Goal: Transaction & Acquisition: Book appointment/travel/reservation

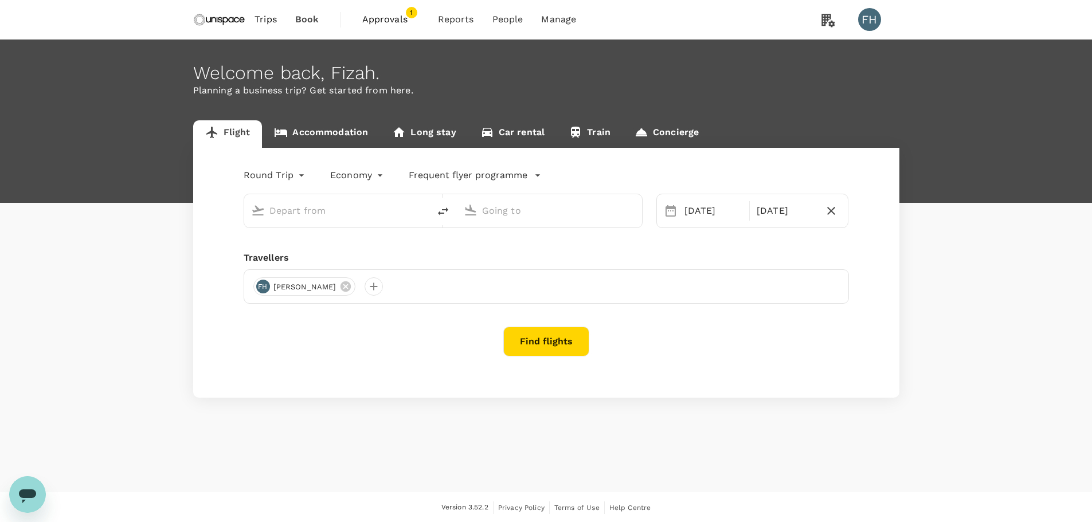
click at [316, 207] on input "text" at bounding box center [337, 211] width 136 height 18
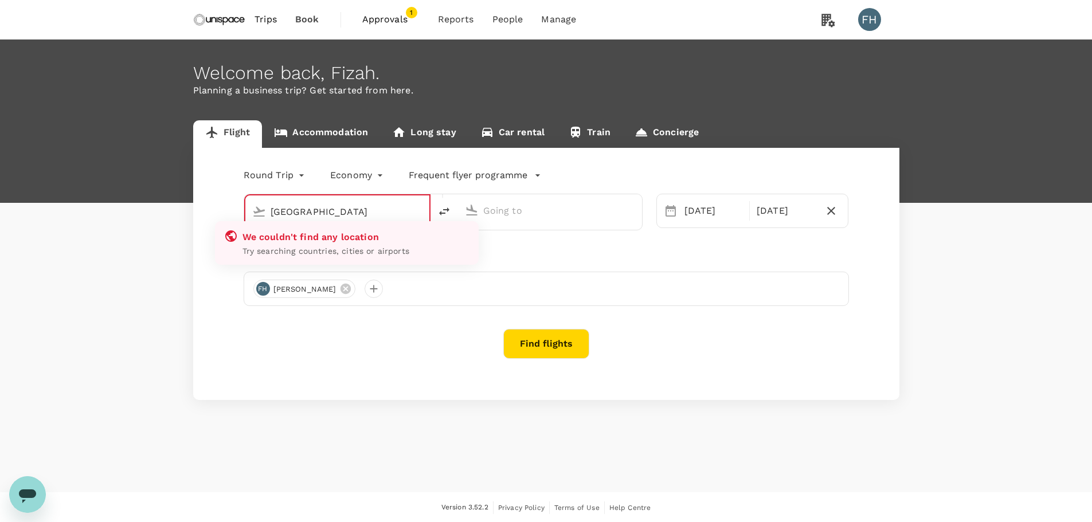
type input "[GEOGRAPHIC_DATA]"
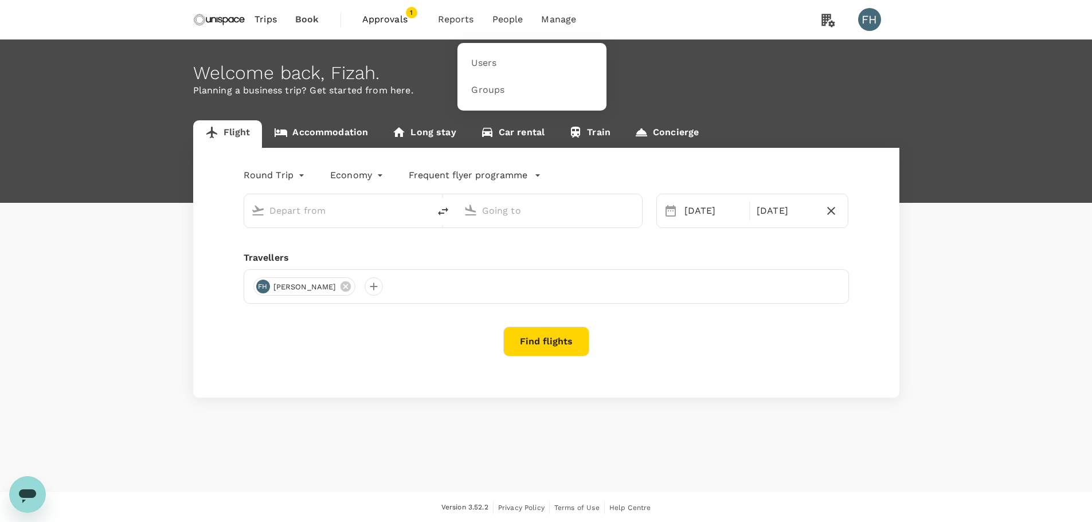
click at [523, 20] on li "People" at bounding box center [507, 19] width 49 height 39
type input "Hong Kong Intl (HKG)"
type input "Singapore Changi (SIN)"
click at [501, 56] on link "Users" at bounding box center [531, 63] width 135 height 27
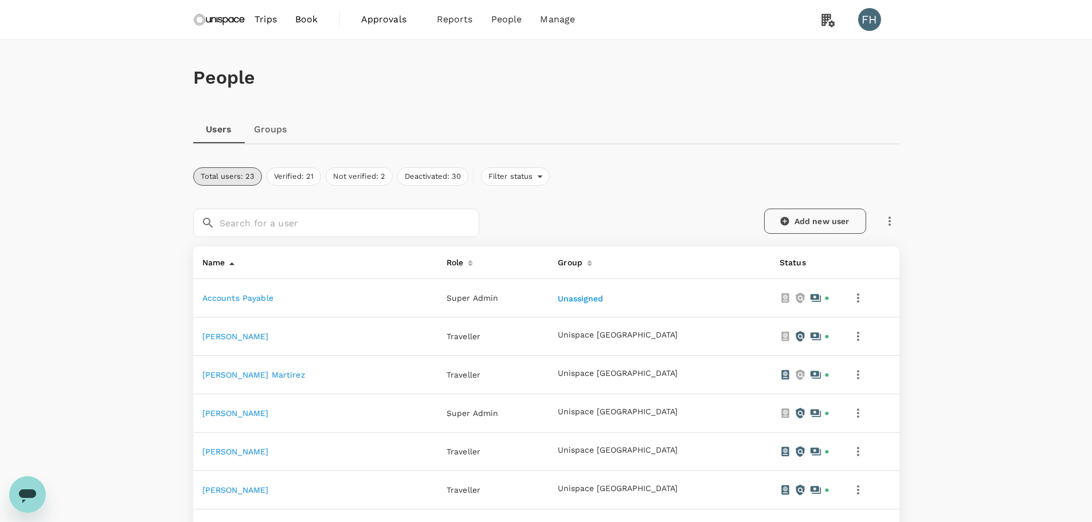
click at [797, 220] on link "Add new user" at bounding box center [815, 221] width 102 height 25
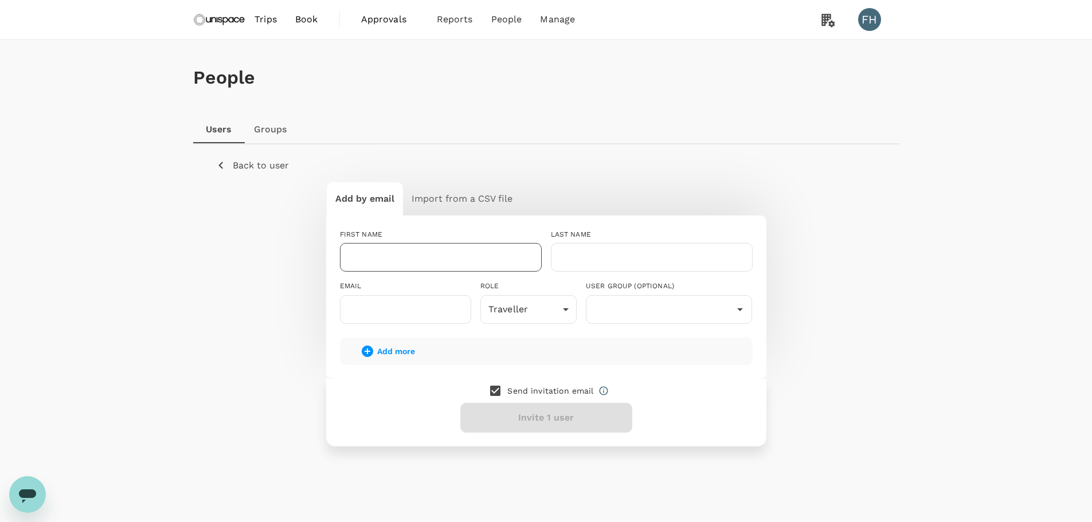
click at [413, 259] on input "text" at bounding box center [441, 257] width 202 height 29
click at [234, 161] on p "Back to user" at bounding box center [261, 166] width 56 height 14
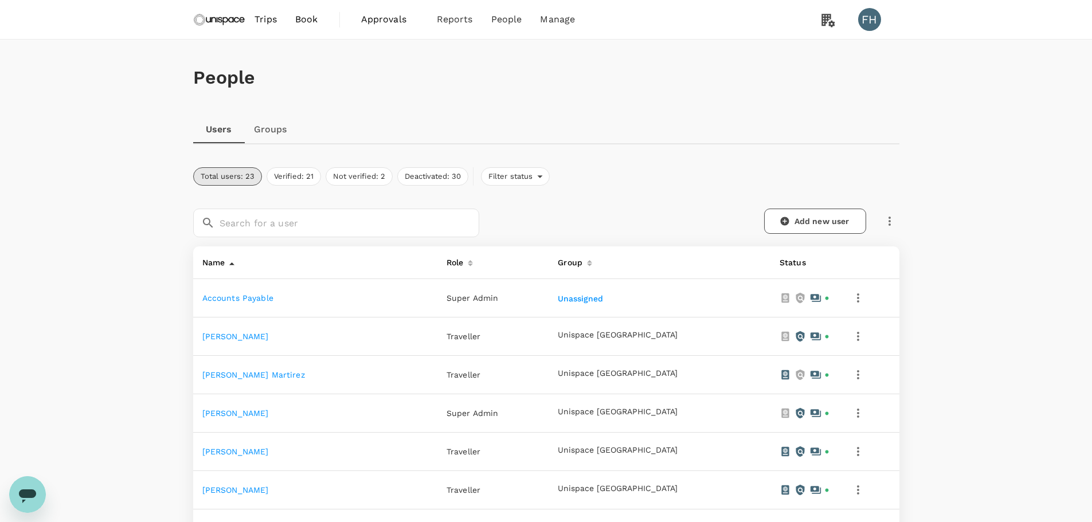
click at [232, 14] on img at bounding box center [219, 19] width 53 height 25
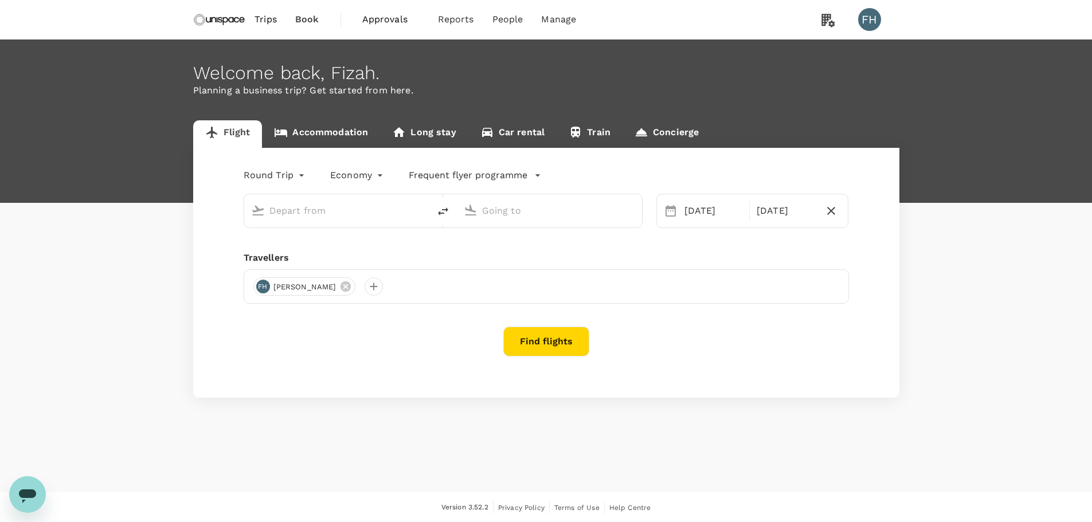
type input "Hong Kong Intl (HKG)"
type input "Singapore Changi (SIN)"
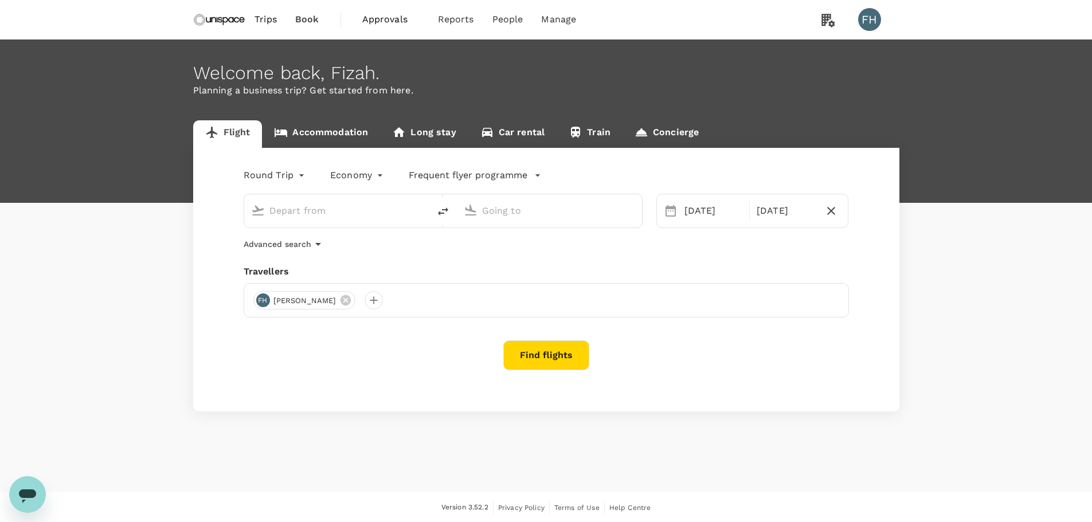
type input "Hong Kong Intl (HKG)"
type input "Singapore Changi (SIN)"
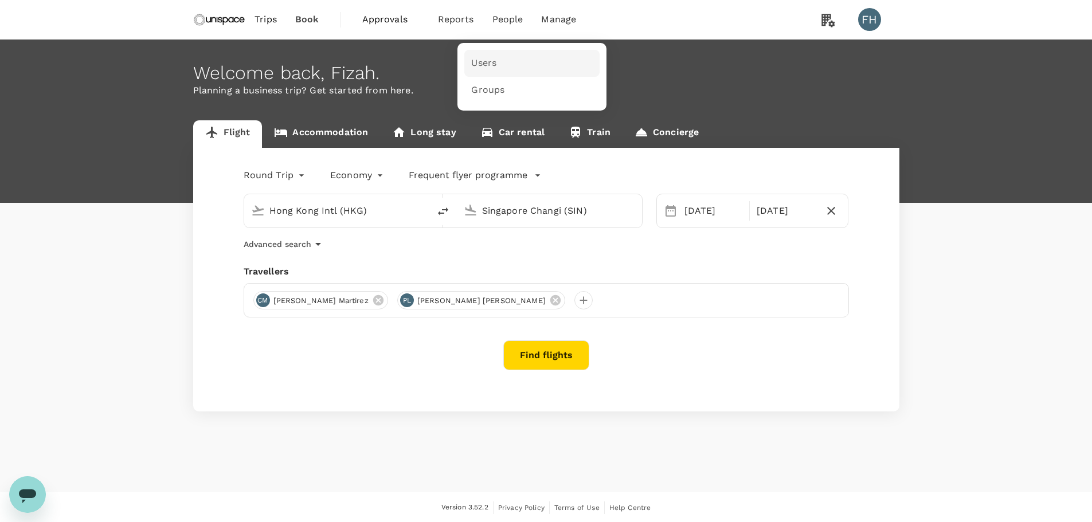
click at [490, 68] on span "Users" at bounding box center [483, 63] width 25 height 13
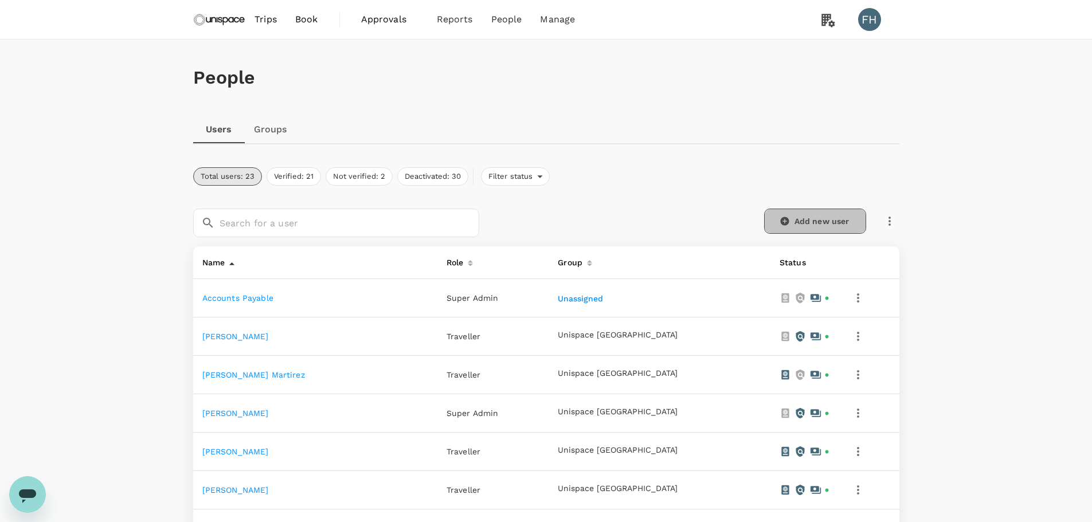
click at [801, 223] on link "Add new user" at bounding box center [815, 221] width 102 height 25
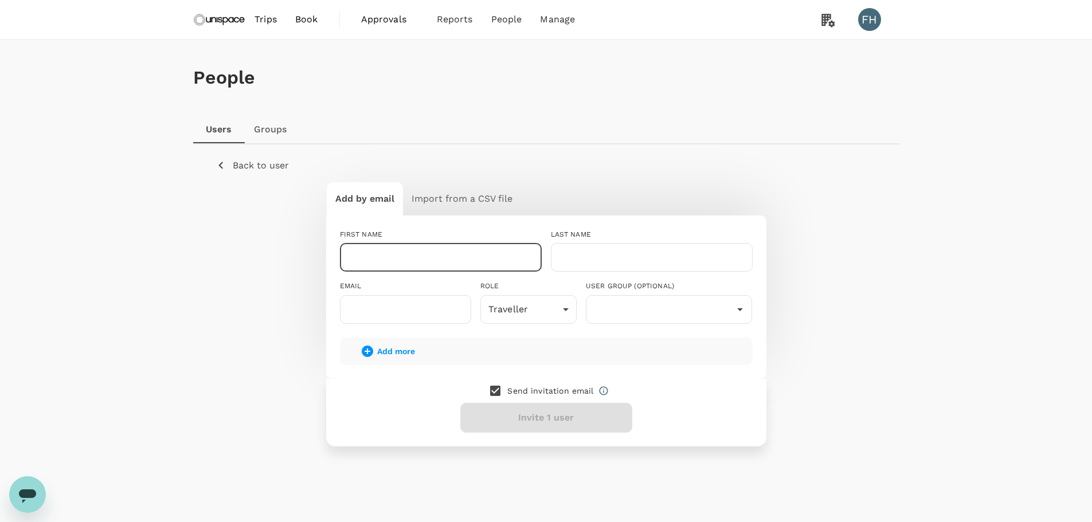
click at [424, 261] on input "text" at bounding box center [441, 257] width 202 height 29
click at [518, 264] on input "text" at bounding box center [441, 257] width 202 height 29
click at [372, 246] on input "text" at bounding box center [441, 257] width 202 height 29
type input "Finnbar"
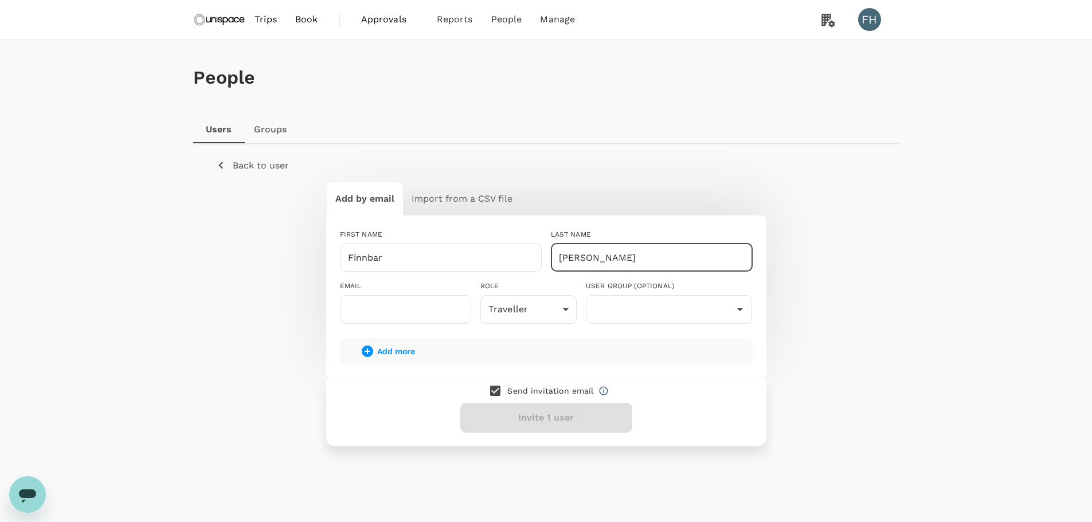
type input "[PERSON_NAME]"
drag, startPoint x: 591, startPoint y: 256, endPoint x: 556, endPoint y: 254, distance: 35.6
click at [556, 254] on input "[PERSON_NAME]" at bounding box center [652, 257] width 202 height 29
click at [456, 262] on input "Finnbar" at bounding box center [441, 257] width 202 height 29
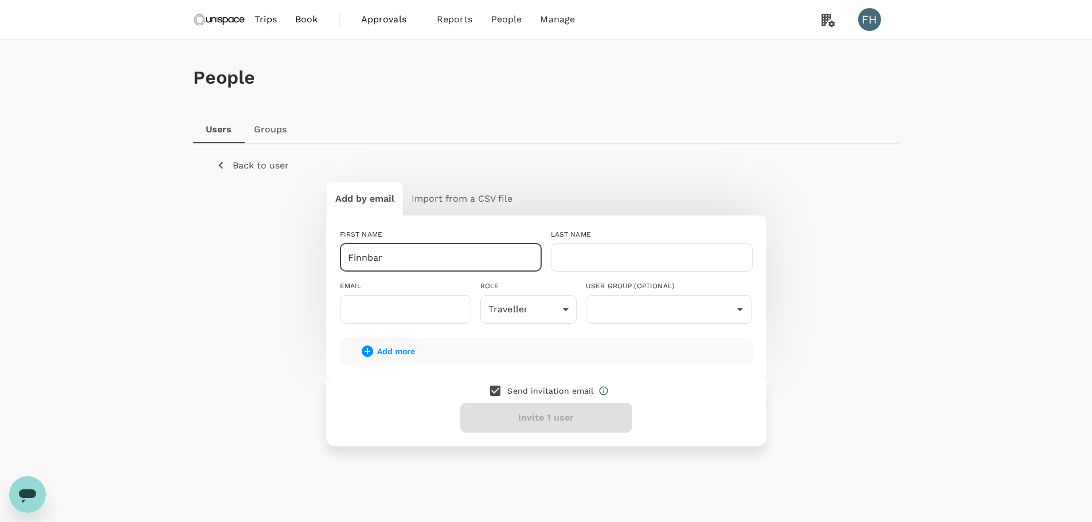
paste input "[PERSON_NAME]"
type input "[PERSON_NAME]"
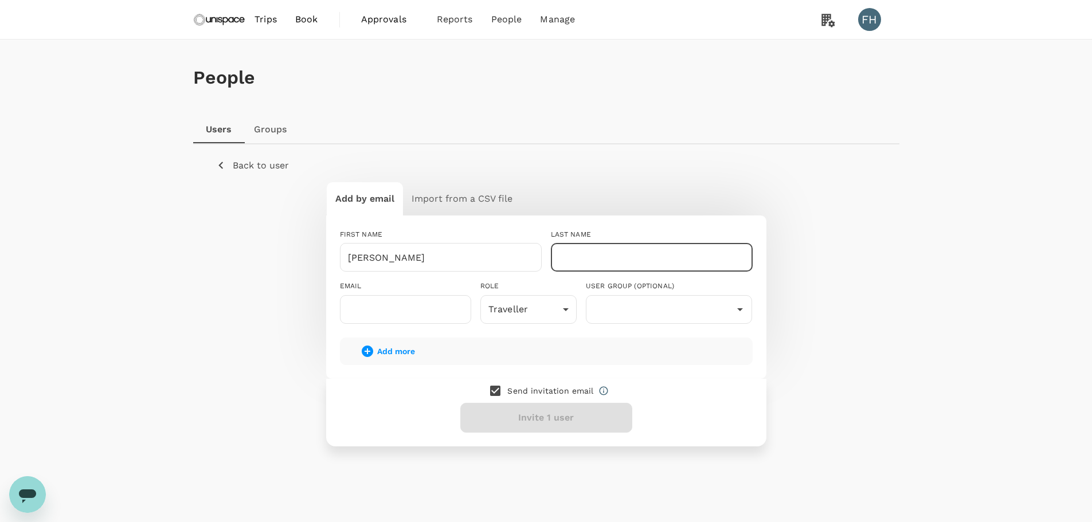
click at [631, 253] on input "text" at bounding box center [652, 257] width 202 height 29
type input "Fallon"
click at [387, 319] on input "text" at bounding box center [405, 309] width 131 height 29
click at [542, 316] on body "Trips Book Approvals 0 Reports People Manage FH People Users Groups Back to use…" at bounding box center [546, 276] width 1092 height 553
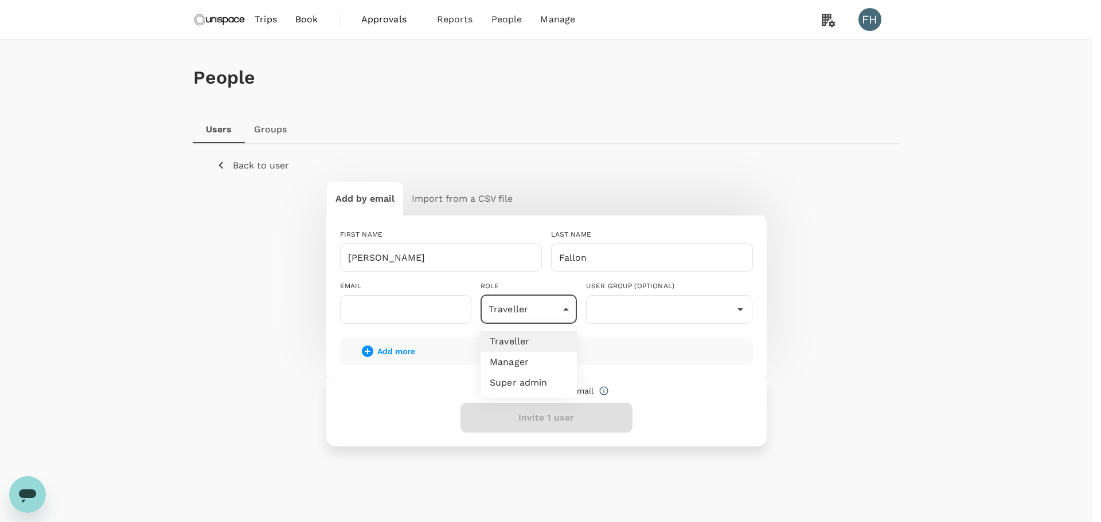
click at [542, 316] on div at bounding box center [550, 261] width 1101 height 522
click at [615, 322] on div "​" at bounding box center [669, 309] width 167 height 29
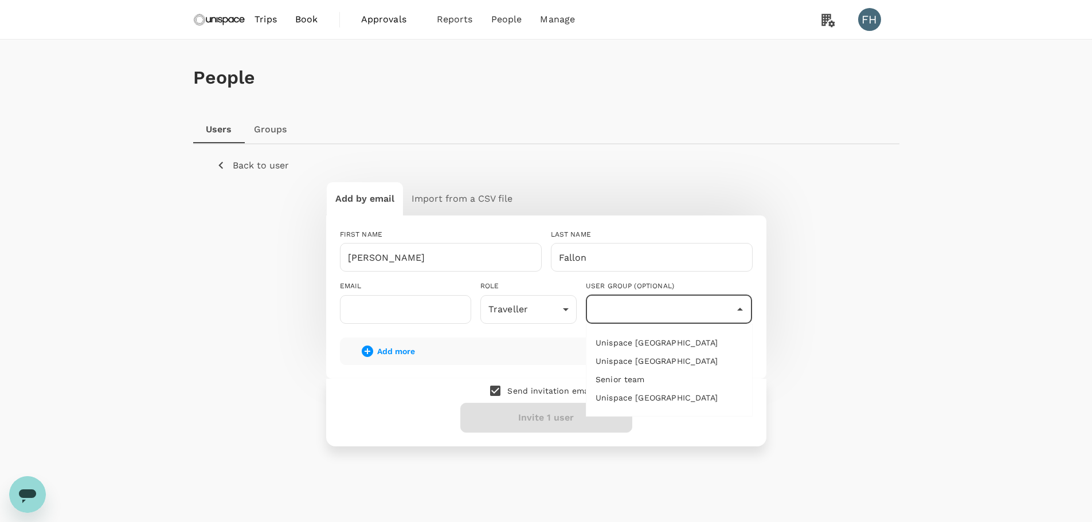
type input "Unispace [GEOGRAPHIC_DATA]"
click at [501, 387] on input "checkbox" at bounding box center [495, 391] width 24 height 24
checkbox input "false"
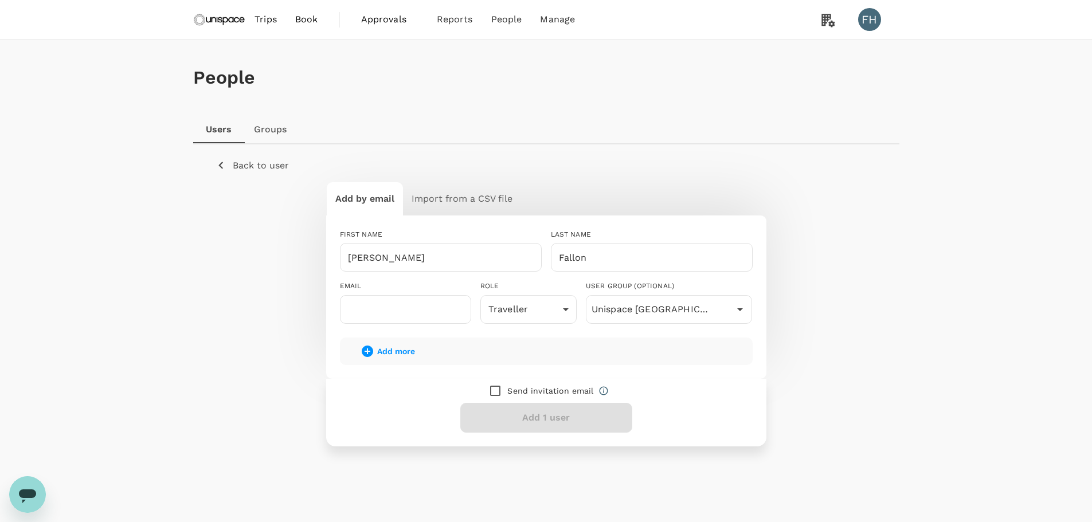
click at [513, 419] on div "Send invitation email Add 1 user" at bounding box center [546, 413] width 440 height 68
click at [447, 309] on input "text" at bounding box center [405, 309] width 131 height 29
paste input "[EMAIL_ADDRESS][DOMAIN_NAME]"
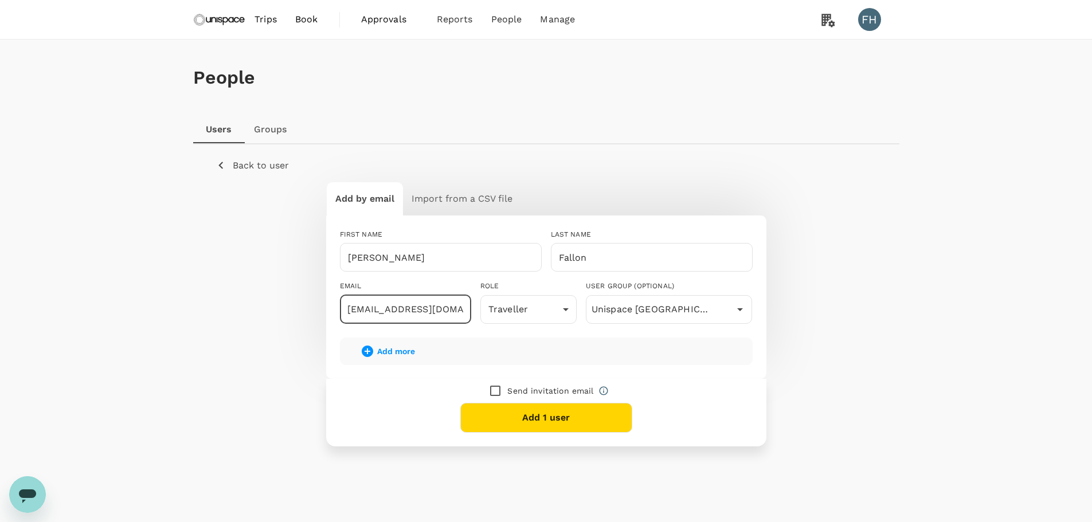
type input "[EMAIL_ADDRESS][DOMAIN_NAME]"
click at [602, 392] on icon at bounding box center [604, 391] width 10 height 10
click at [535, 417] on button "Add 1 user" at bounding box center [546, 418] width 172 height 30
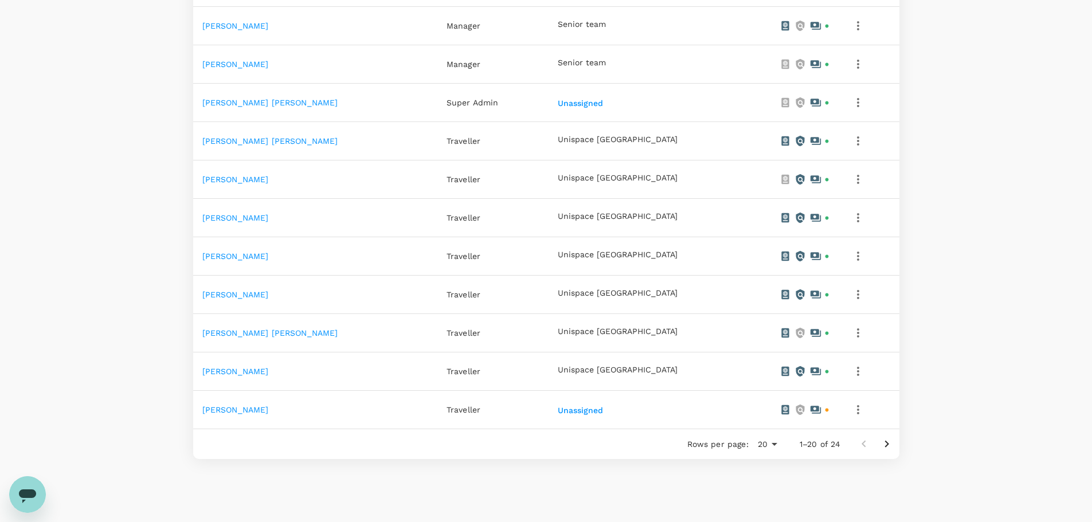
scroll to position [659, 0]
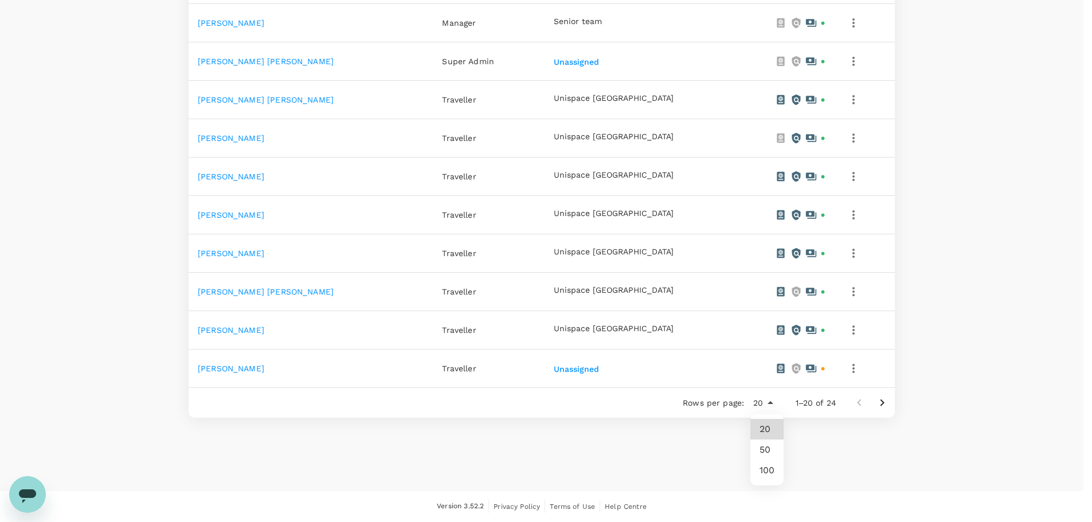
click at [771, 456] on li "50" at bounding box center [766, 450] width 33 height 21
type input "50"
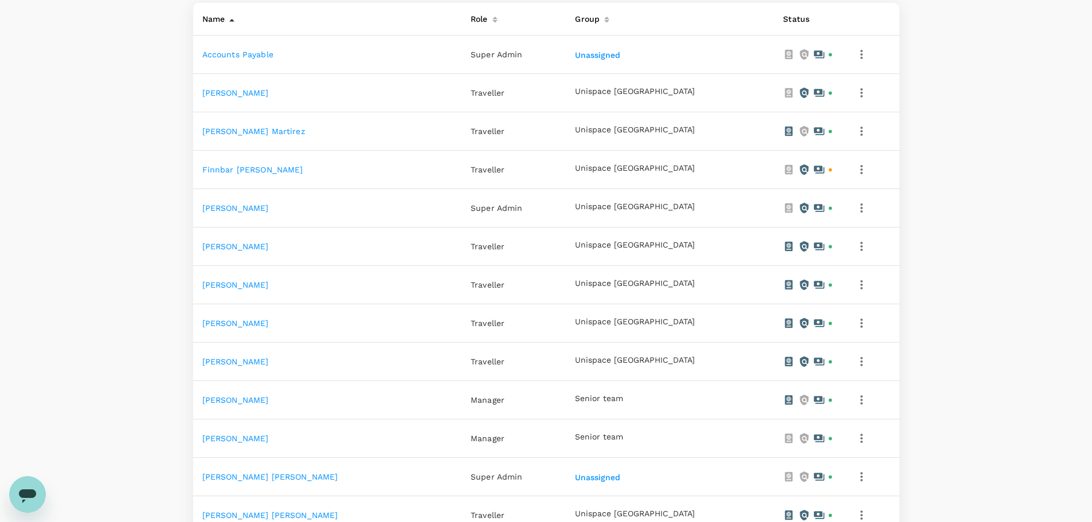
scroll to position [240, 0]
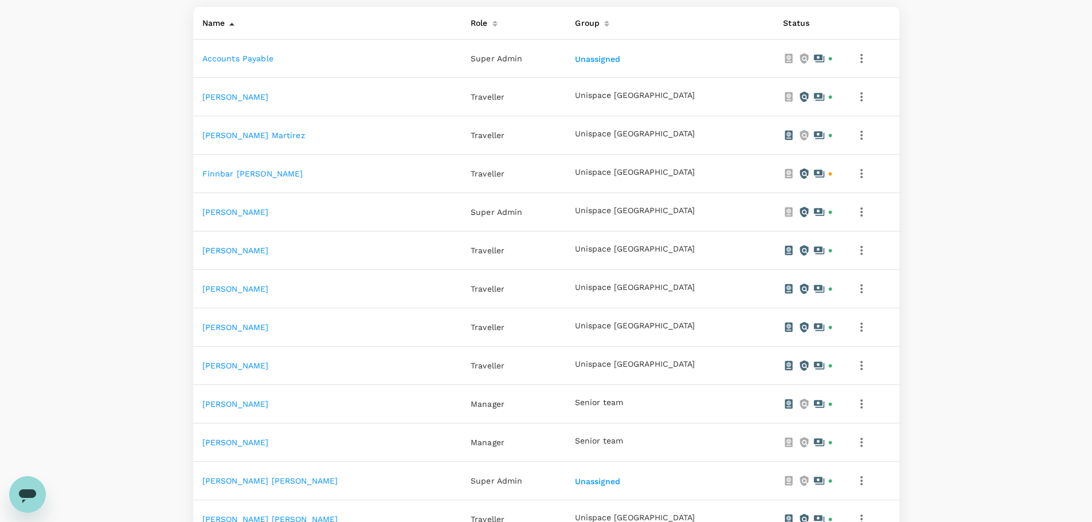
click at [267, 174] on link "Finnbar Anton Fallon" at bounding box center [252, 173] width 101 height 9
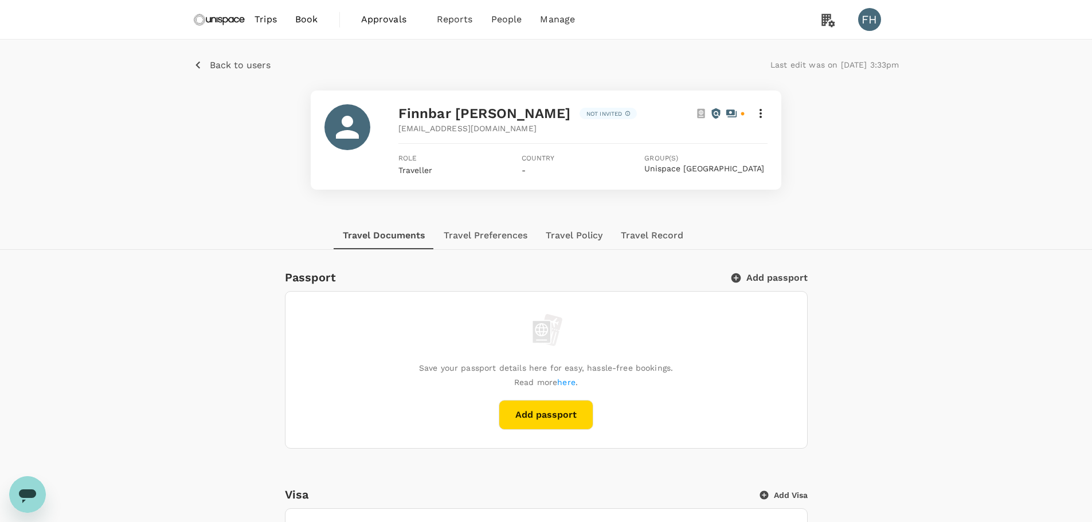
click at [569, 413] on button "Add passport" at bounding box center [546, 415] width 95 height 30
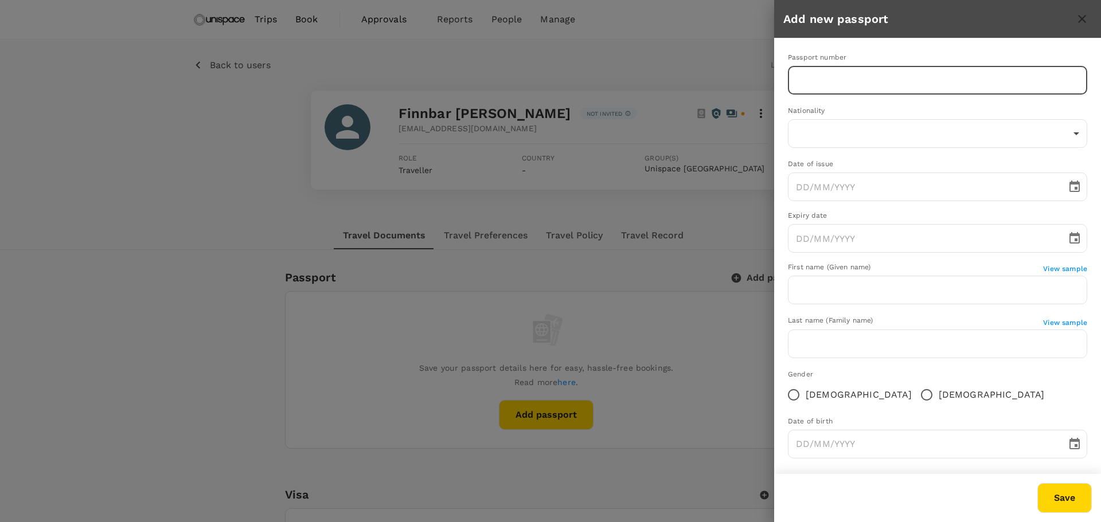
click at [802, 88] on input "text" at bounding box center [937, 80] width 299 height 29
click at [836, 82] on input "text" at bounding box center [937, 80] width 299 height 29
click at [818, 80] on input "554943245" at bounding box center [937, 80] width 299 height 29
type input "554943245"
click at [836, 131] on body "Trips Book Approvals 0 Reports People Manage FH Back to users Last edit was on …" at bounding box center [550, 508] width 1101 height 1016
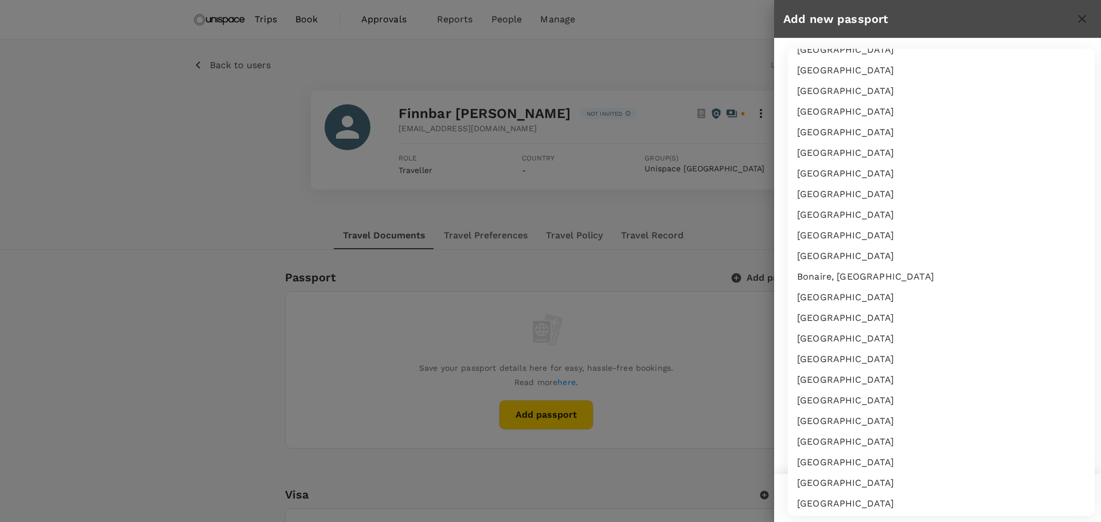
scroll to position [4508, 0]
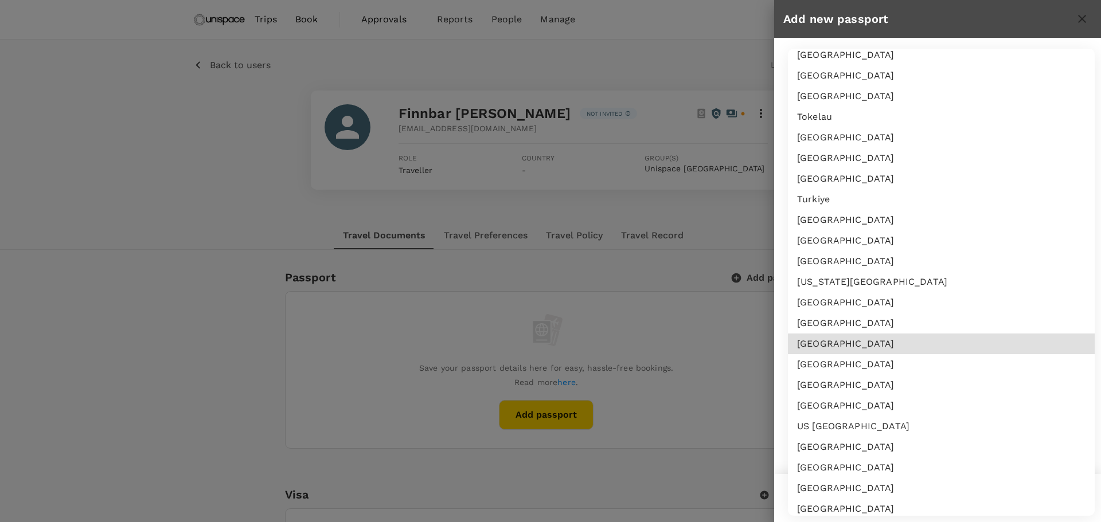
click at [822, 353] on li "United Arab Emirates" at bounding box center [941, 344] width 307 height 21
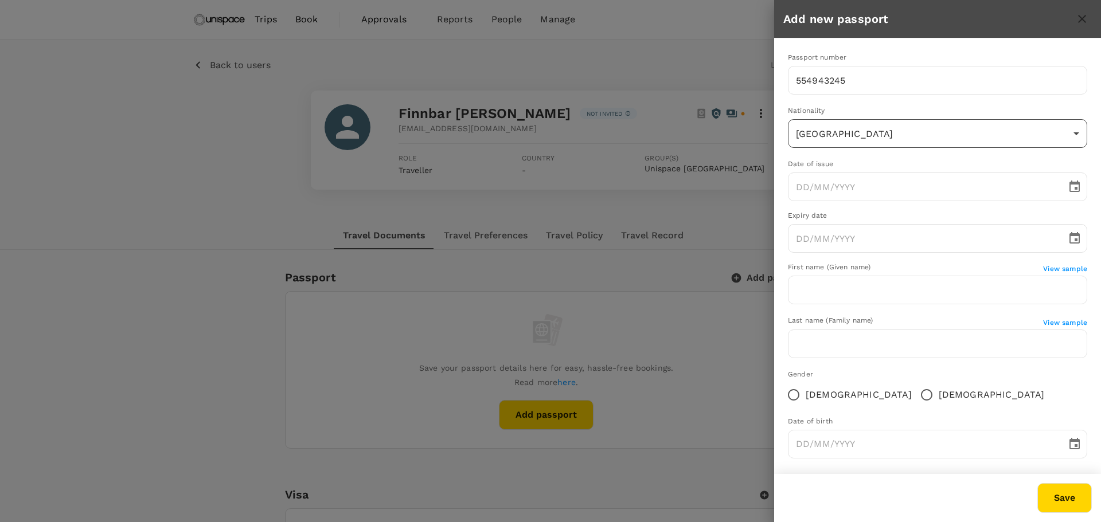
click at [859, 144] on body "Trips Book Approvals 0 Reports People Manage FH Back to users Last edit was on …" at bounding box center [550, 508] width 1101 height 1016
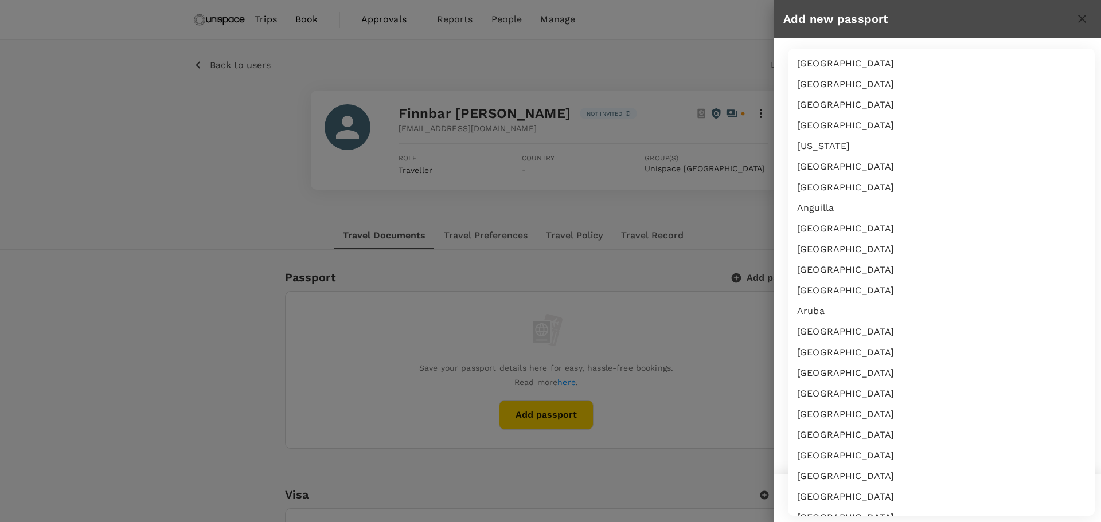
scroll to position [4570, 0]
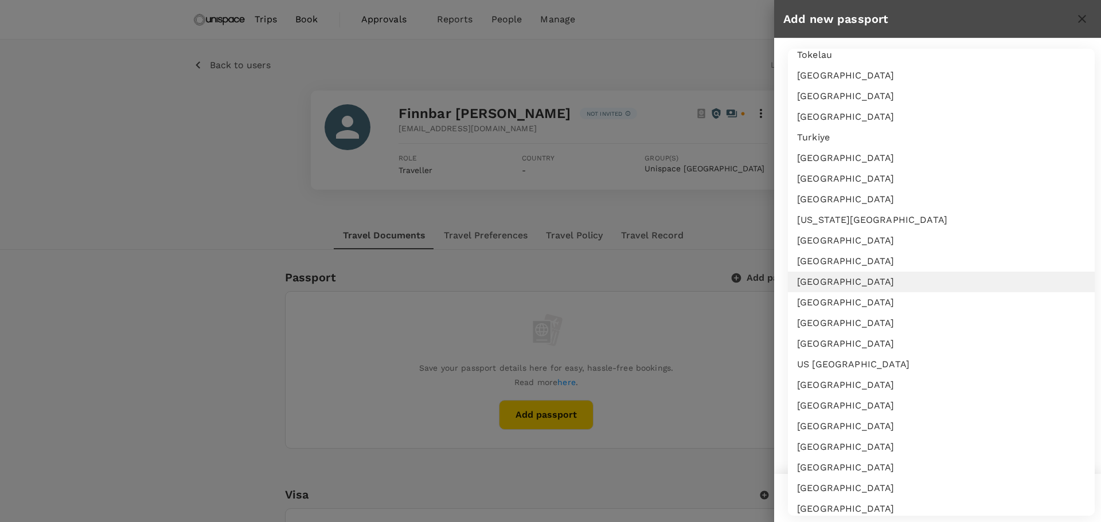
click at [863, 302] on li "United Kingdom" at bounding box center [941, 302] width 307 height 21
type input "GB"
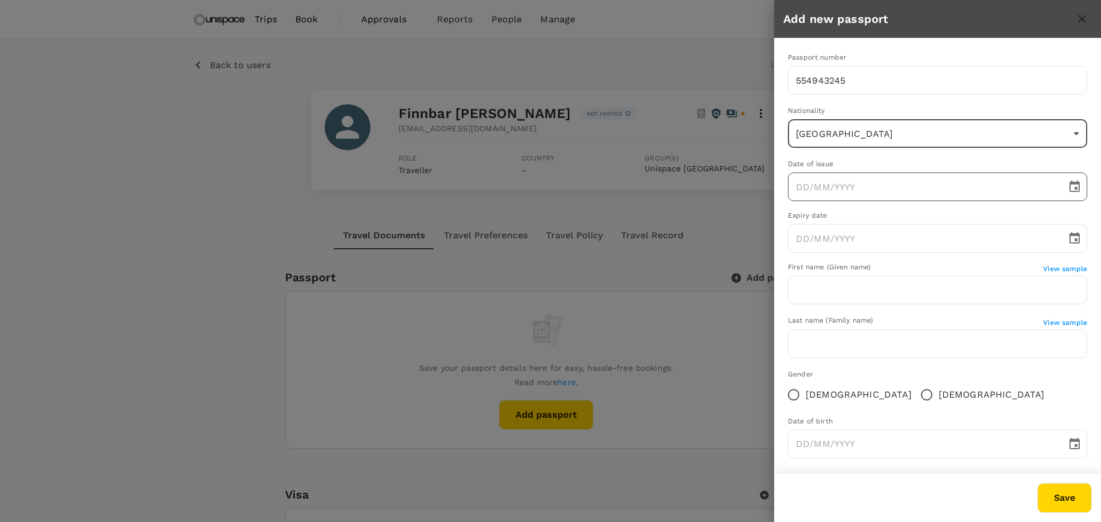
type input "DD/MM/YYYY"
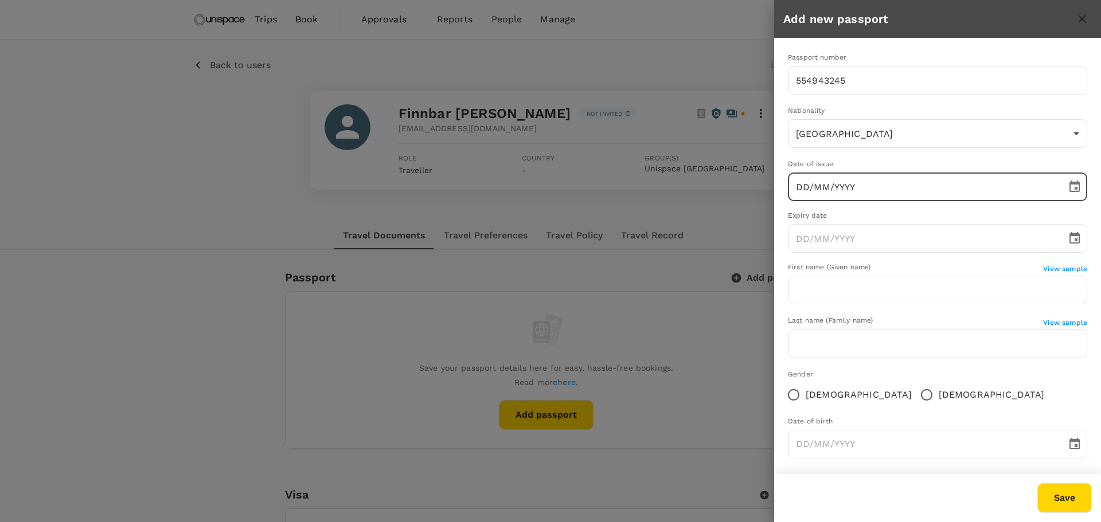
click at [871, 189] on input "DD/MM/YYYY" at bounding box center [923, 187] width 271 height 29
click at [867, 135] on body "Trips Book Approvals 0 Reports People Manage FH Back to users Last edit was on …" at bounding box center [550, 508] width 1101 height 1016
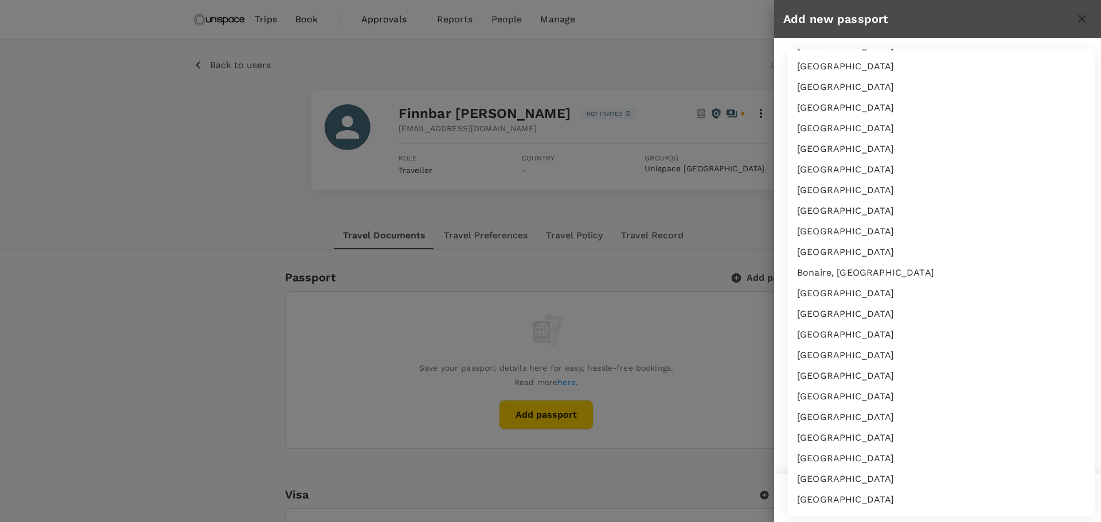
scroll to position [405, 0]
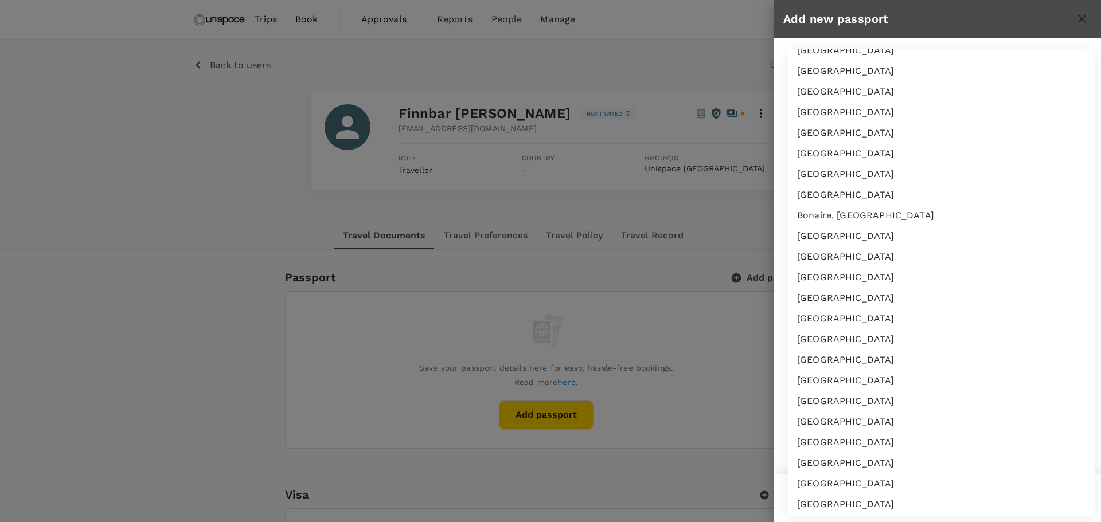
click at [690, 65] on div at bounding box center [550, 261] width 1101 height 522
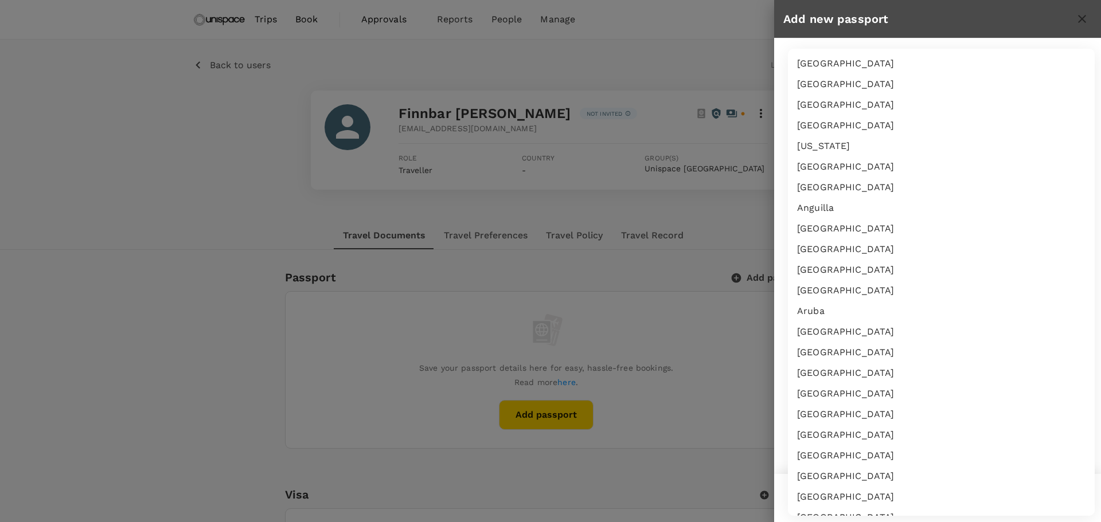
click at [846, 142] on body "Trips Book Approvals 0 Reports People Manage FH Back to users Last edit was on …" at bounding box center [550, 508] width 1101 height 1016
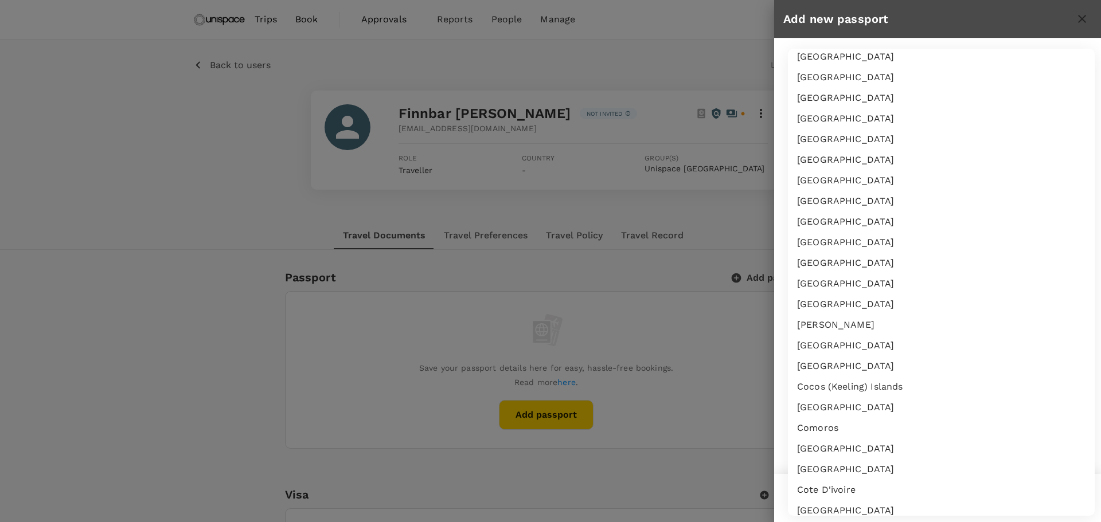
scroll to position [463, 0]
click at [689, 56] on div at bounding box center [550, 261] width 1101 height 522
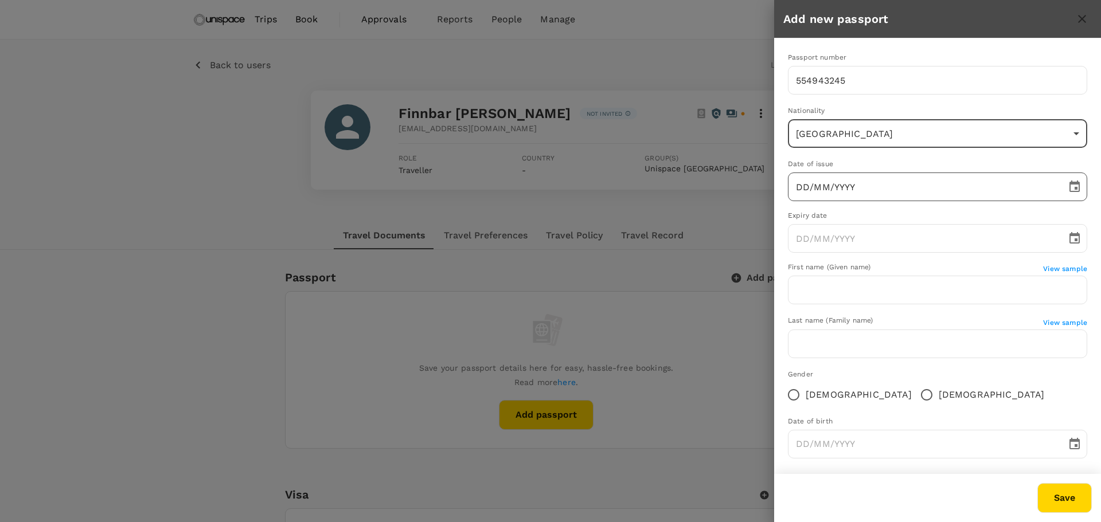
click at [897, 194] on input "DD/MM/YYYY" at bounding box center [923, 187] width 271 height 29
click at [801, 186] on input "DD/MM/YYYY" at bounding box center [923, 187] width 271 height 29
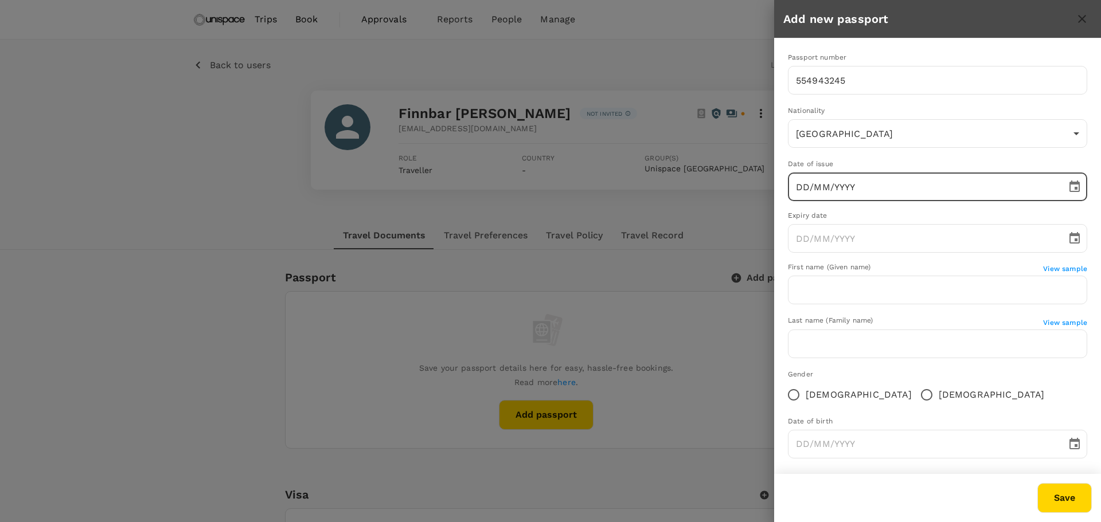
click at [803, 182] on input "DD/MM/YYYY" at bounding box center [923, 187] width 271 height 29
click at [808, 186] on input "DD/MM/YYYY" at bounding box center [923, 187] width 271 height 29
click at [807, 185] on input "DD/MM/YYYY" at bounding box center [923, 187] width 271 height 29
click at [806, 189] on input "DD/MM/YYYY" at bounding box center [923, 187] width 271 height 29
type input "24/05/2018"
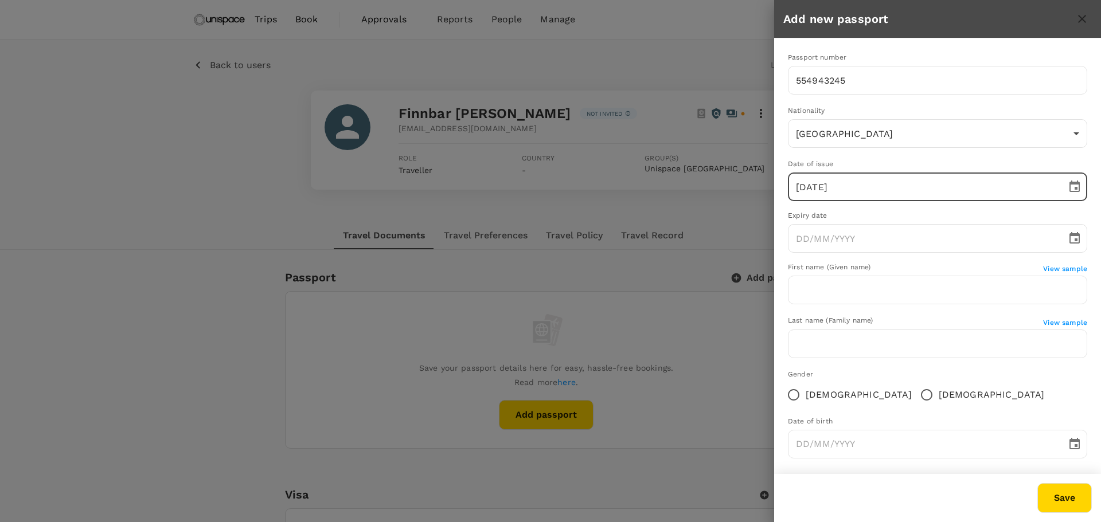
click at [858, 183] on input "24/05/2018" at bounding box center [923, 187] width 271 height 29
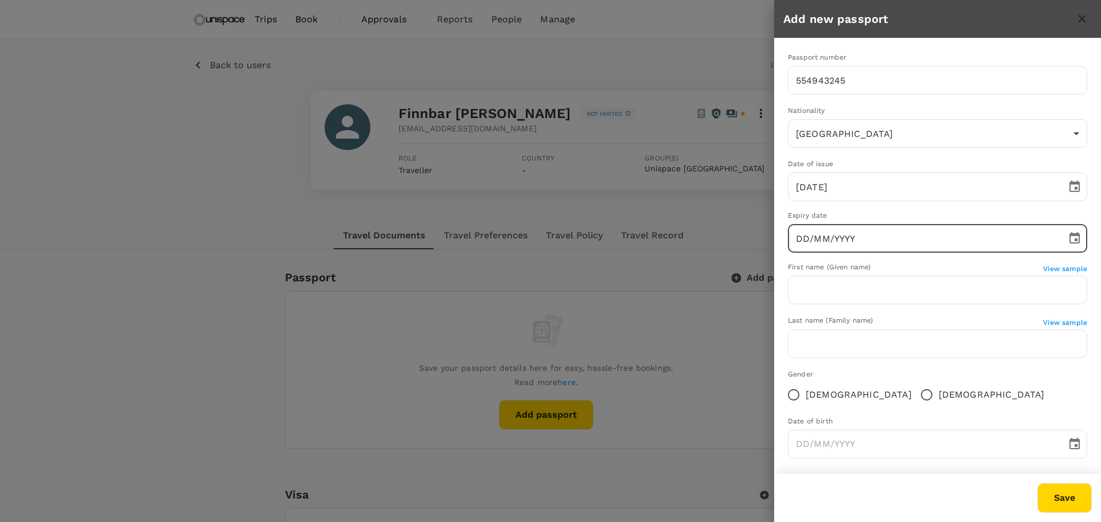
click at [846, 240] on input "DD/MM/YYYY" at bounding box center [923, 238] width 271 height 29
type input "24/12/2028"
click at [800, 296] on input "text" at bounding box center [937, 290] width 299 height 29
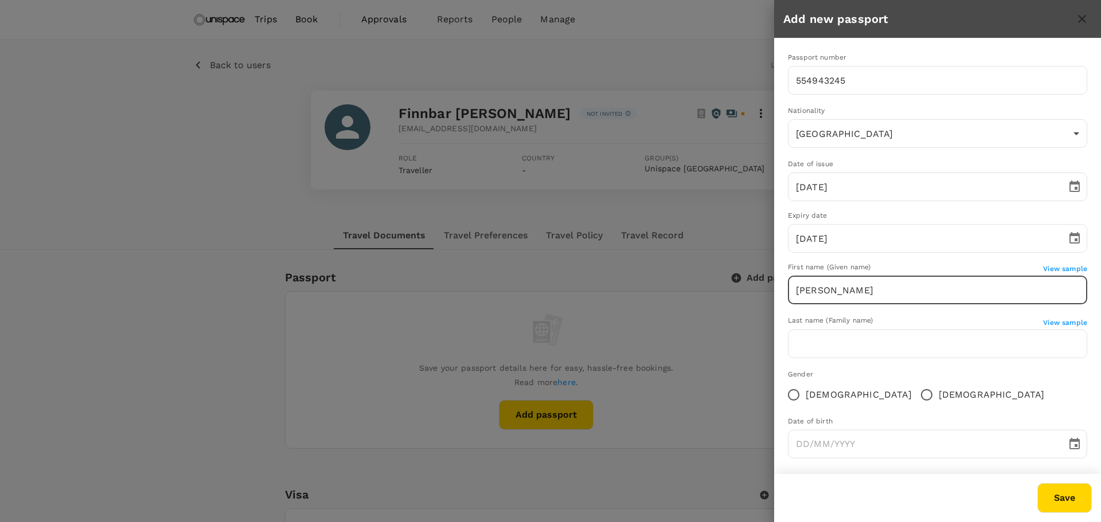
type input "[PERSON_NAME]"
click at [1065, 268] on span "View sample" at bounding box center [1065, 269] width 44 height 8
click at [905, 341] on input "text" at bounding box center [937, 344] width 299 height 29
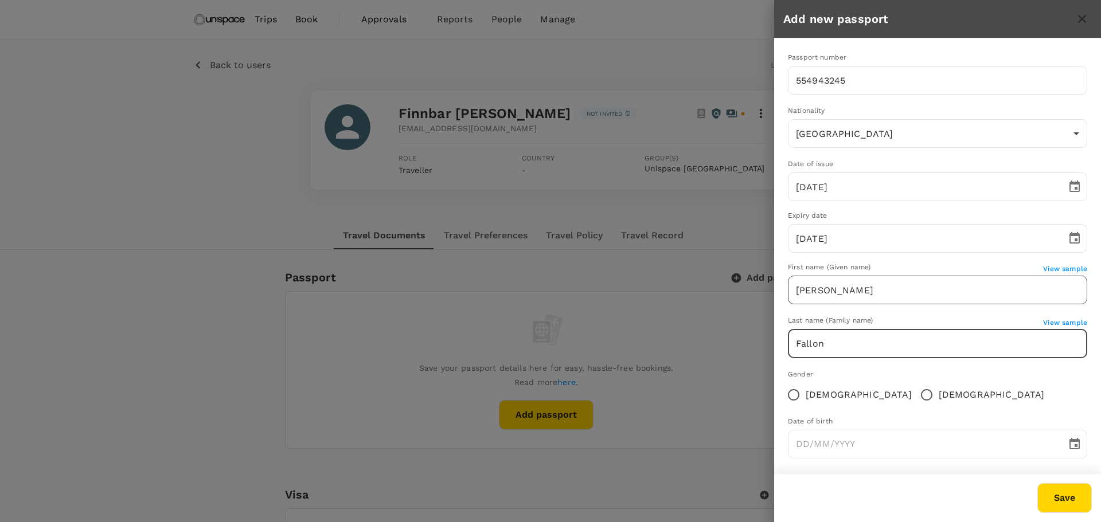
type input "Fallon"
click at [811, 294] on input "[PERSON_NAME]" at bounding box center [937, 290] width 299 height 29
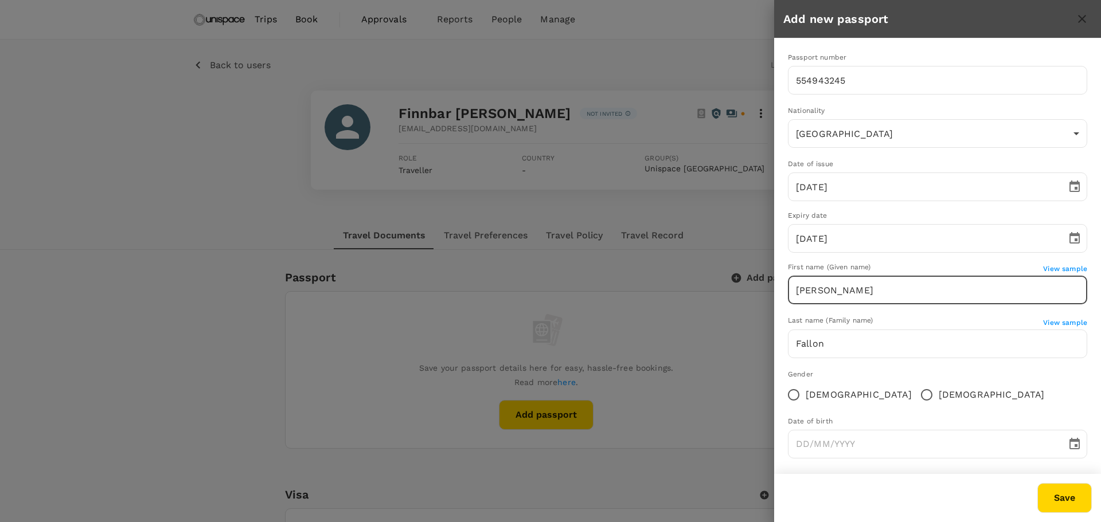
click at [823, 286] on input "Finbar Anton" at bounding box center [937, 290] width 299 height 29
type input "Finbarr Anton"
click at [914, 394] on input "Male" at bounding box center [926, 395] width 24 height 24
radio input "true"
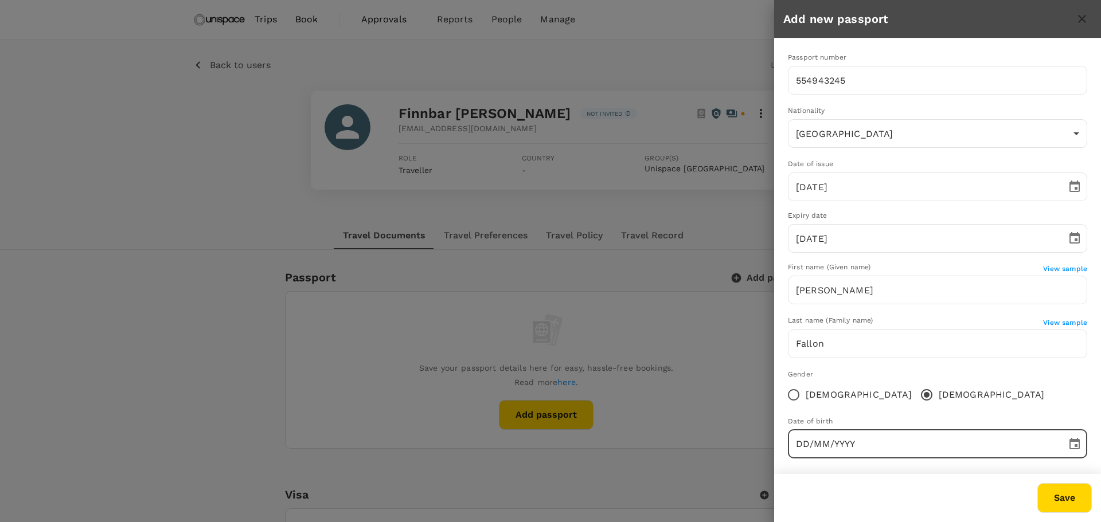
click at [858, 450] on input "DD/MM/YYYY" at bounding box center [923, 444] width 271 height 29
type input "31/01/1992"
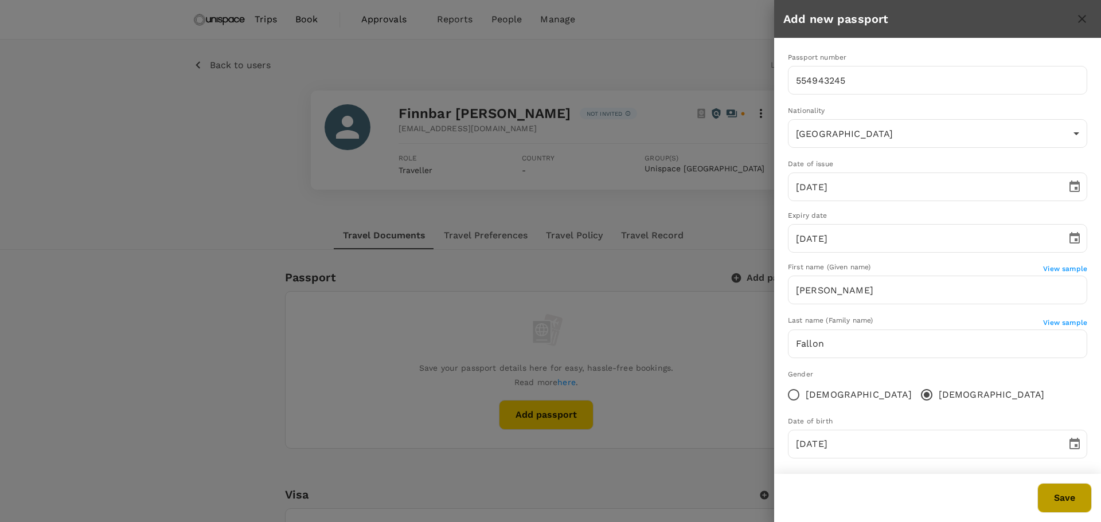
click at [1053, 498] on button "Save" at bounding box center [1064, 498] width 54 height 30
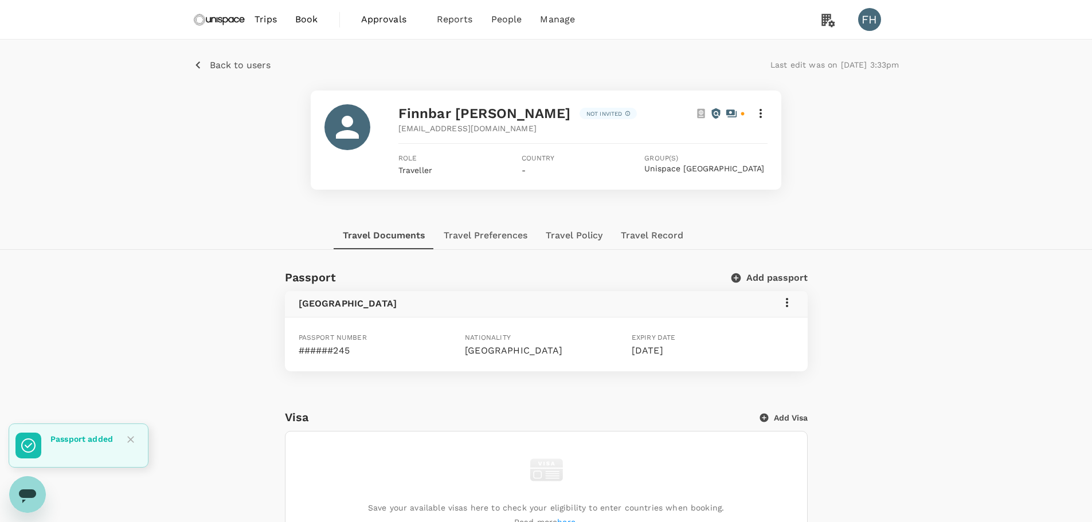
click at [759, 114] on icon at bounding box center [761, 114] width 14 height 14
click at [722, 135] on span "Edit user details" at bounding box center [710, 142] width 96 height 14
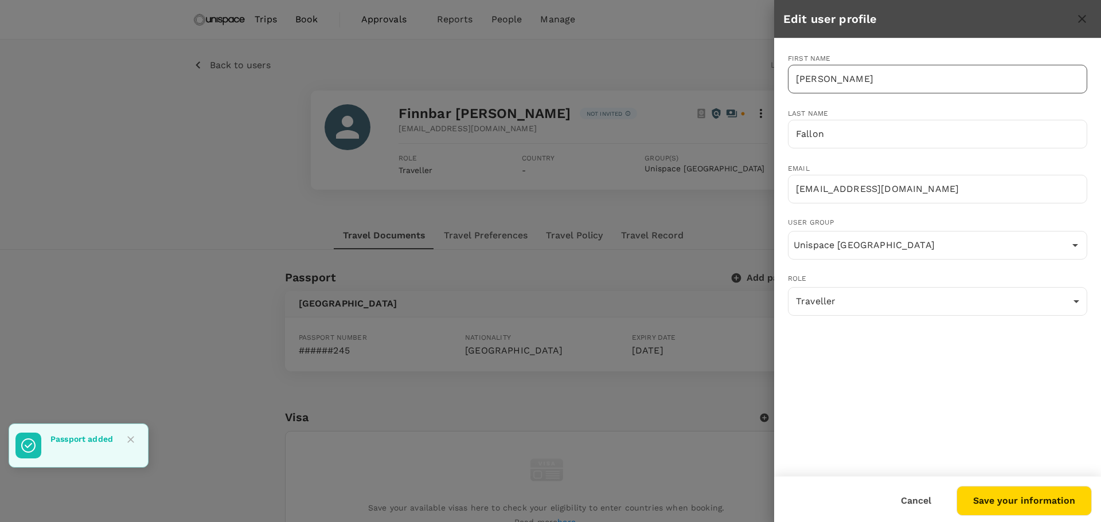
click at [808, 79] on input "[PERSON_NAME]" at bounding box center [937, 79] width 299 height 29
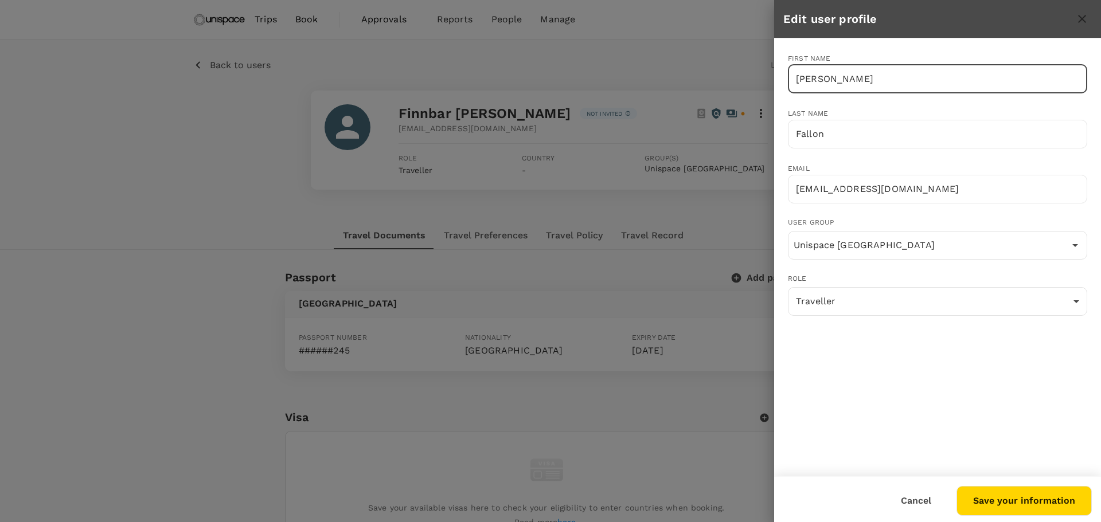
type input "Finbarr Anton"
click at [973, 492] on button "Save your information" at bounding box center [1023, 501] width 135 height 30
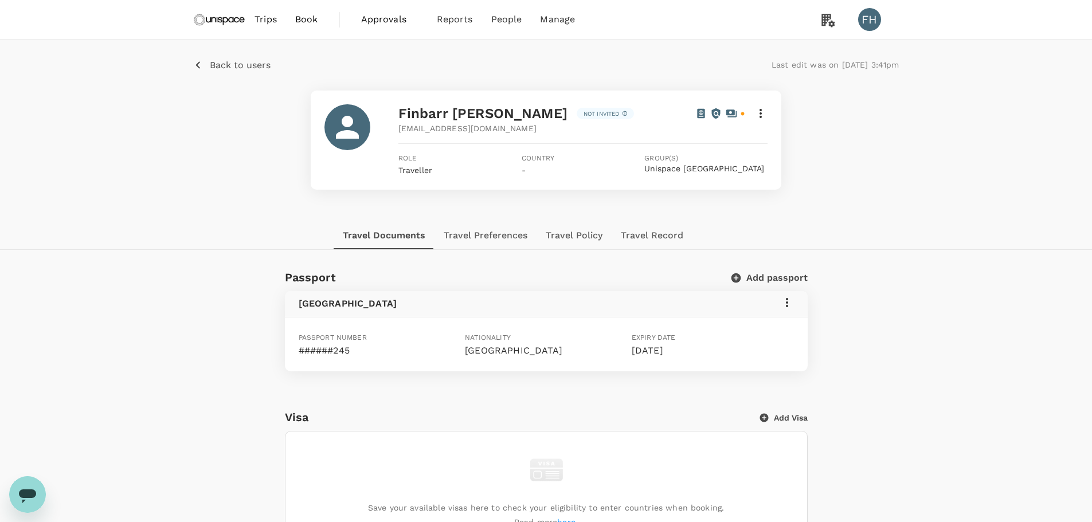
click at [783, 298] on icon at bounding box center [787, 303] width 14 height 14
click at [769, 327] on span "Edit" at bounding box center [770, 331] width 30 height 14
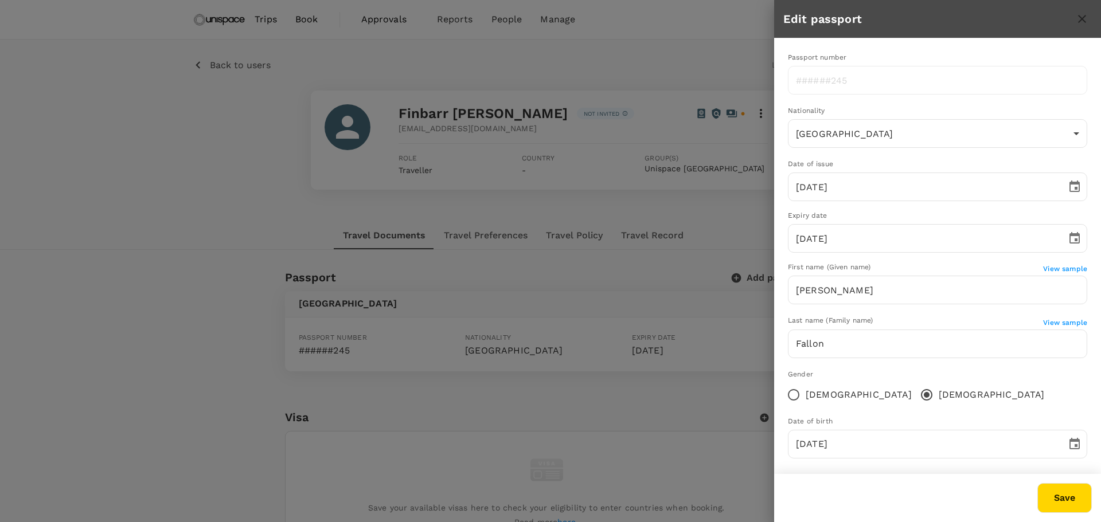
click at [1077, 18] on icon "close" at bounding box center [1082, 19] width 14 height 14
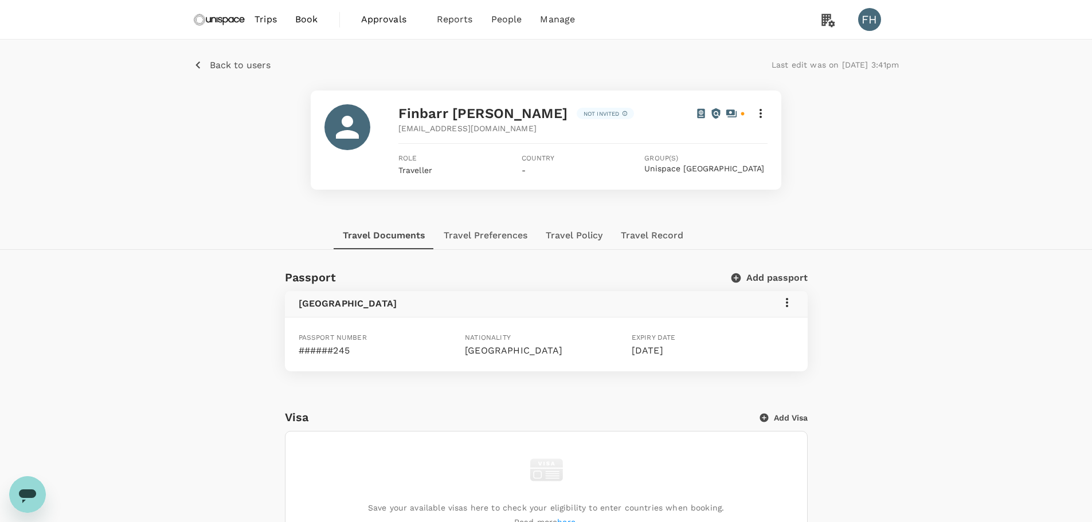
click at [788, 306] on icon at bounding box center [787, 302] width 2 height 9
click at [780, 331] on span "Edit" at bounding box center [770, 331] width 30 height 14
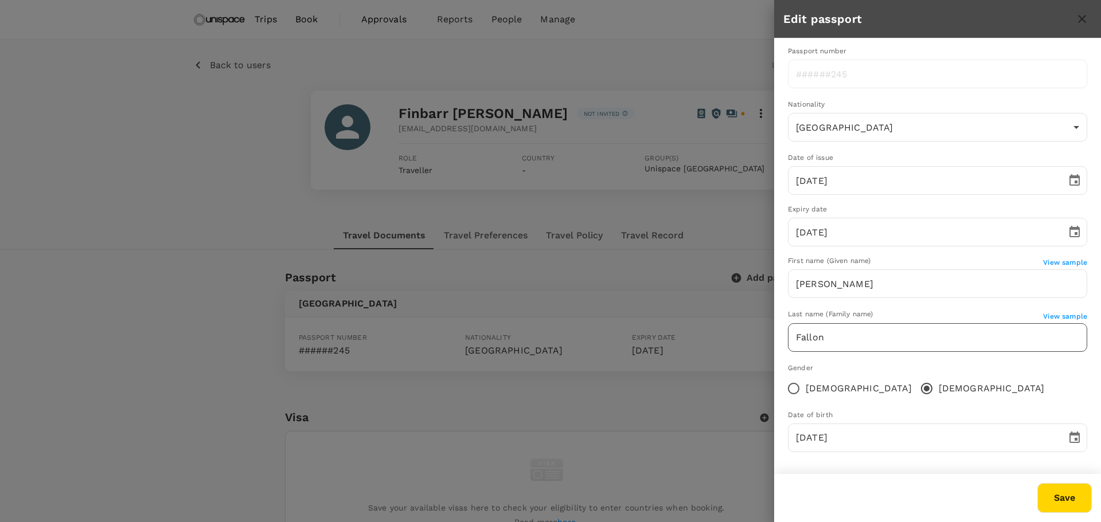
scroll to position [7, 0]
click at [1076, 21] on icon "close" at bounding box center [1082, 19] width 14 height 14
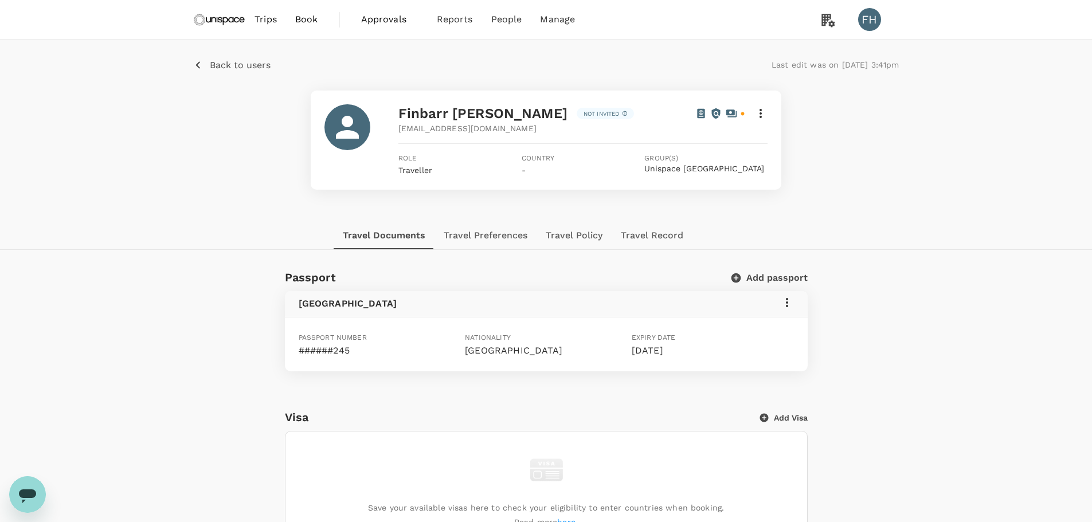
click at [786, 308] on icon at bounding box center [787, 303] width 14 height 14
click at [765, 362] on span "Delete" at bounding box center [770, 359] width 30 height 14
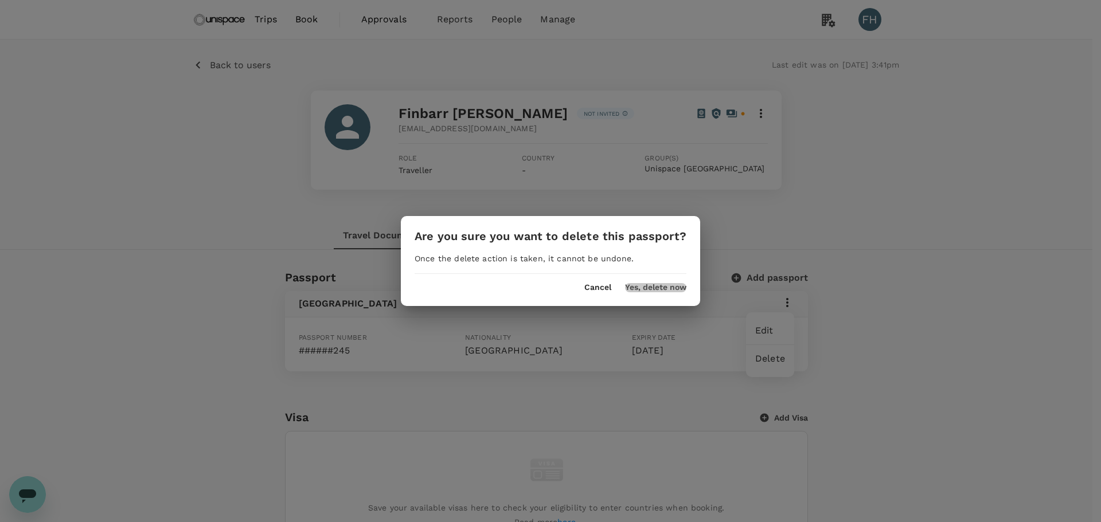
click at [642, 287] on button "Yes, delete now" at bounding box center [655, 287] width 61 height 9
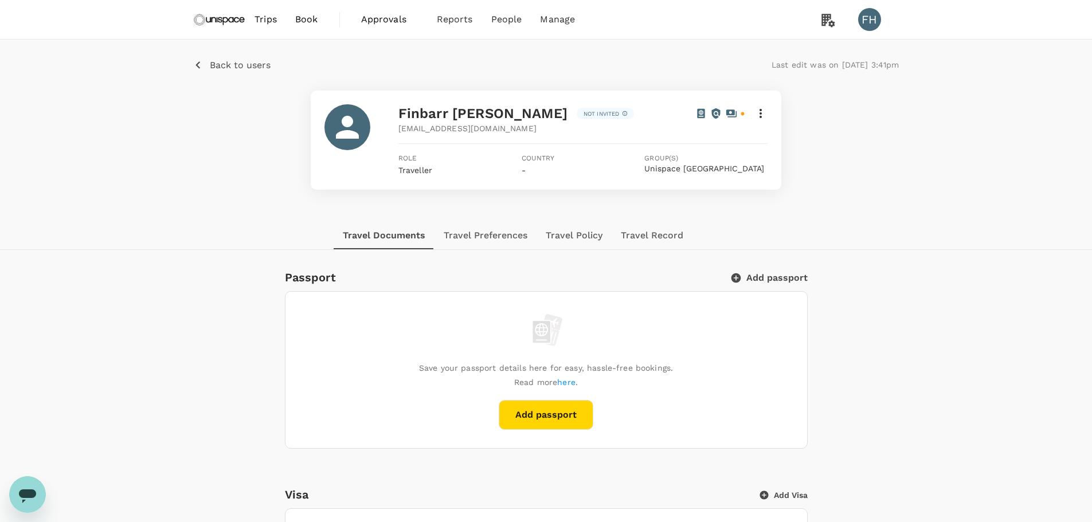
click at [746, 280] on button "Add passport" at bounding box center [770, 277] width 75 height 11
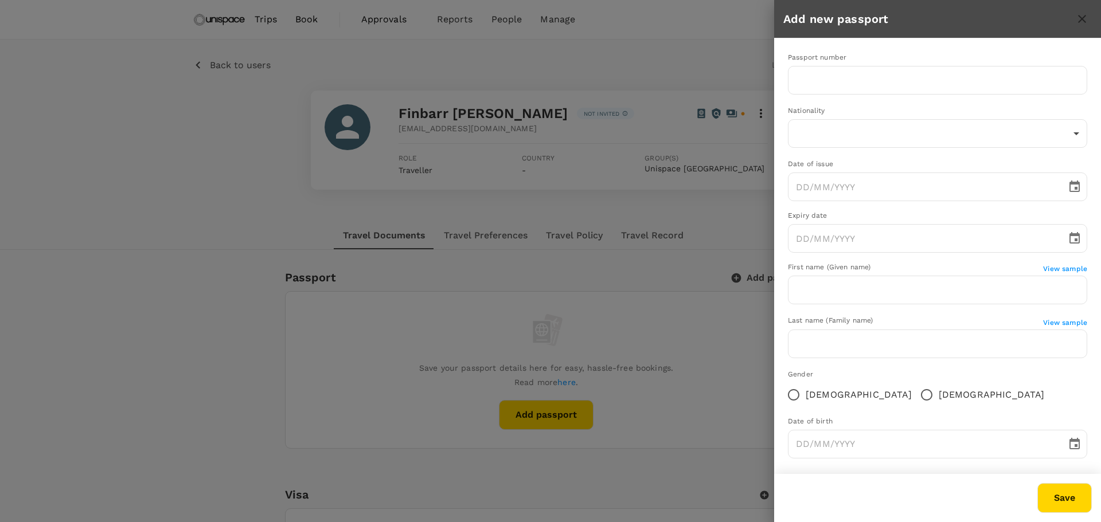
click at [871, 40] on div "Passport number ​" at bounding box center [928, 65] width 318 height 62
click at [839, 80] on input "text" at bounding box center [937, 80] width 299 height 29
click at [820, 79] on input "554943245" at bounding box center [937, 80] width 299 height 29
type input "554943245"
click at [861, 128] on body "Trips Book Approvals 0 Reports People Manage FH Back to users Last edit was on …" at bounding box center [550, 508] width 1101 height 1016
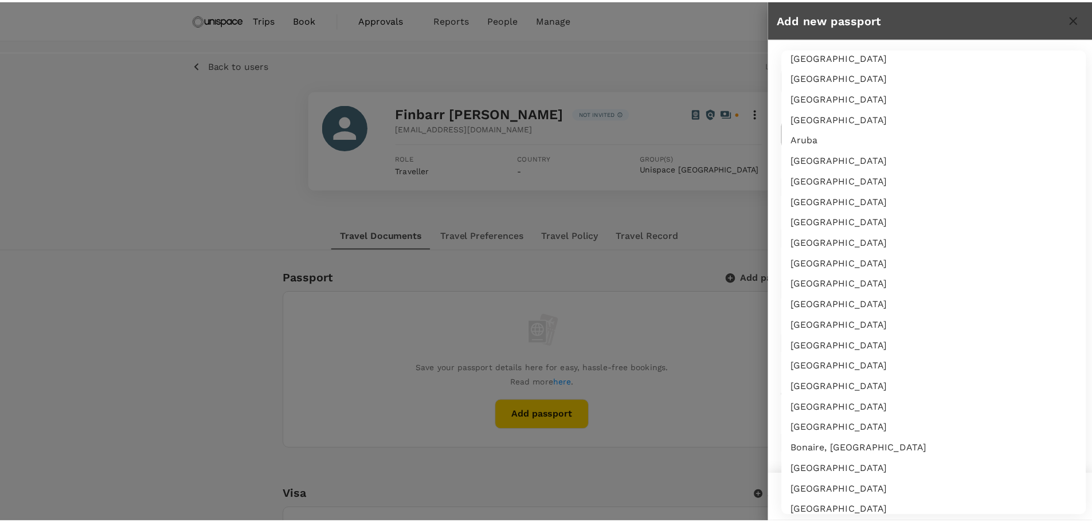
scroll to position [4508, 0]
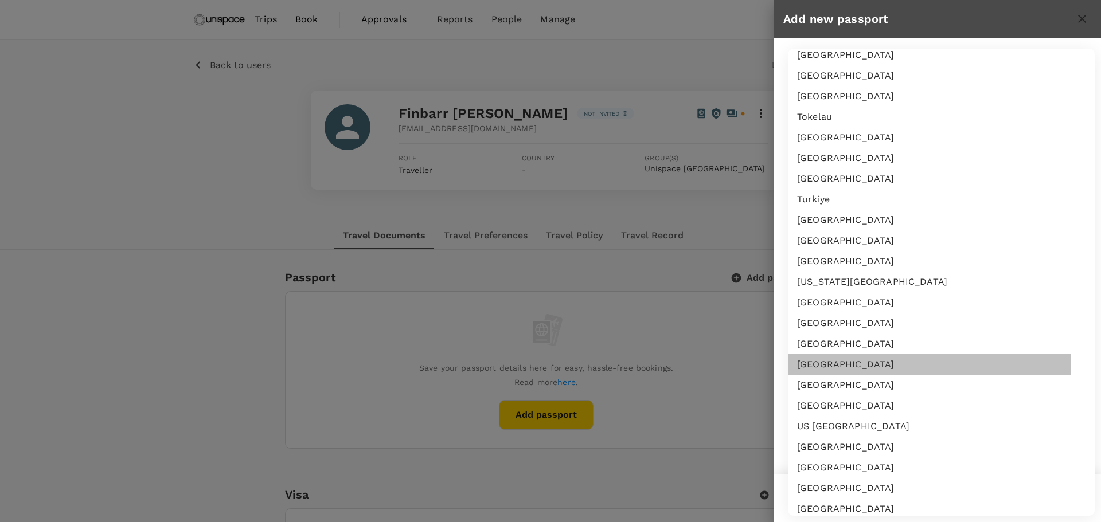
click at [830, 368] on li "United Kingdom" at bounding box center [941, 364] width 307 height 21
type input "GB"
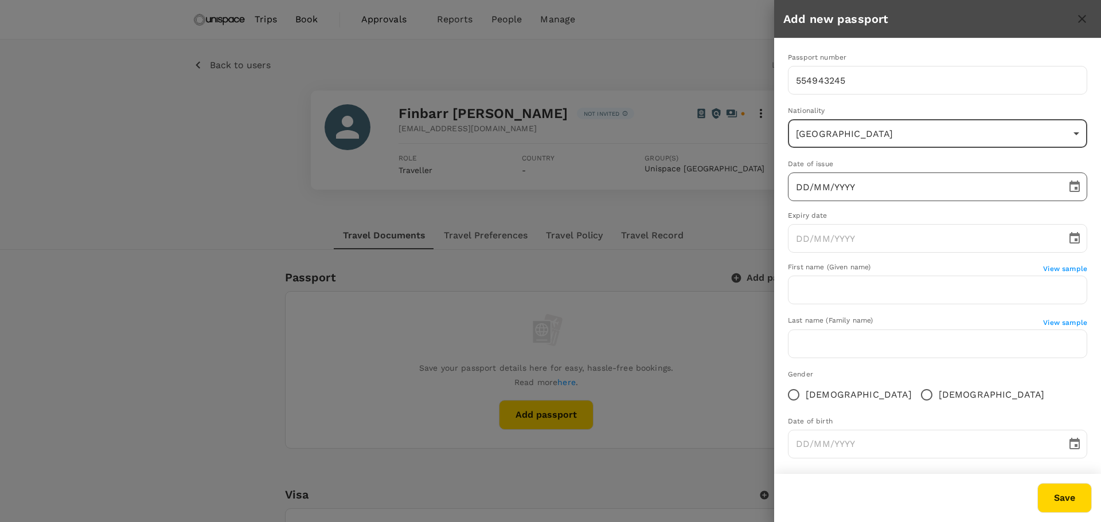
click at [851, 183] on input "DD/MM/YYYY" at bounding box center [923, 187] width 271 height 29
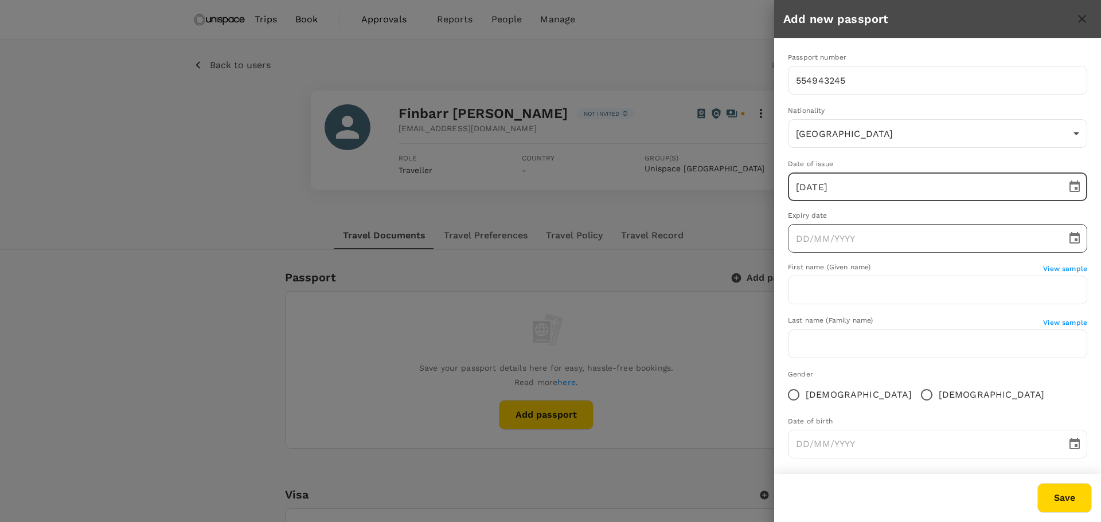
type input "24/05/2018"
click at [849, 229] on input "DD/MM/YYYY" at bounding box center [923, 238] width 271 height 29
type input "24/12/2028"
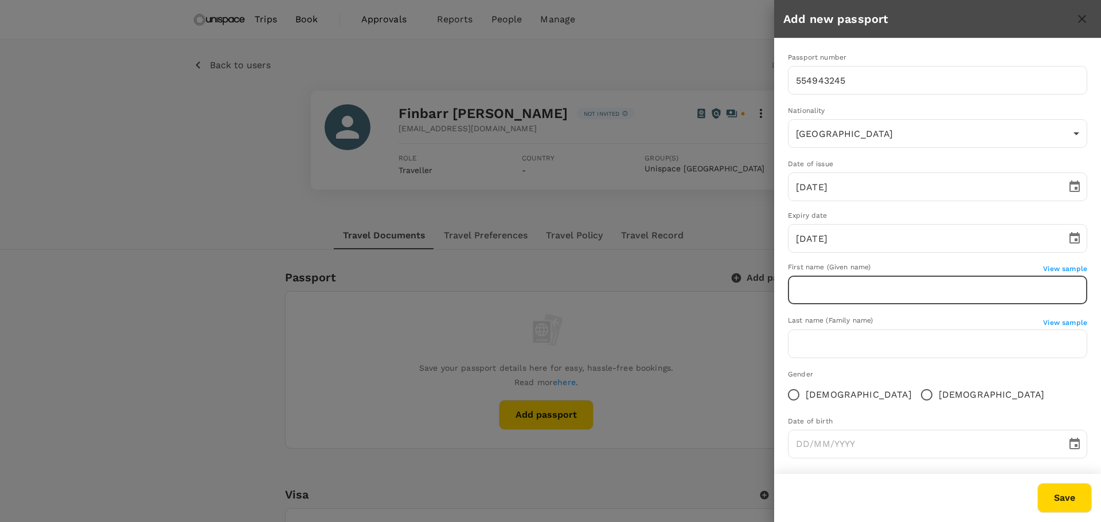
click at [809, 282] on input "text" at bounding box center [937, 290] width 299 height 29
type input "Finbarr Anton"
click at [826, 345] on input "text" at bounding box center [937, 344] width 299 height 29
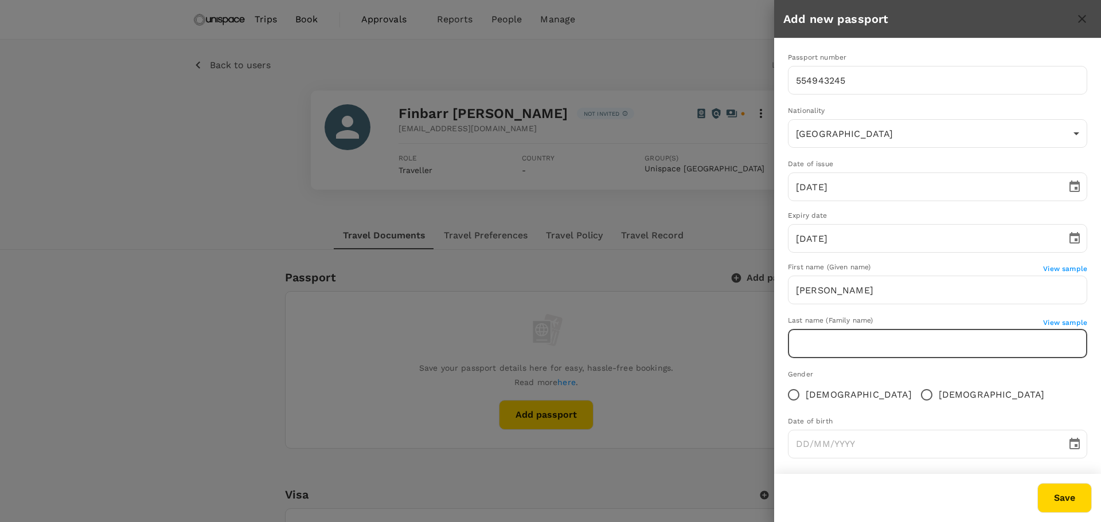
type input "Fallon"
click at [914, 397] on input "Male" at bounding box center [926, 395] width 24 height 24
radio input "true"
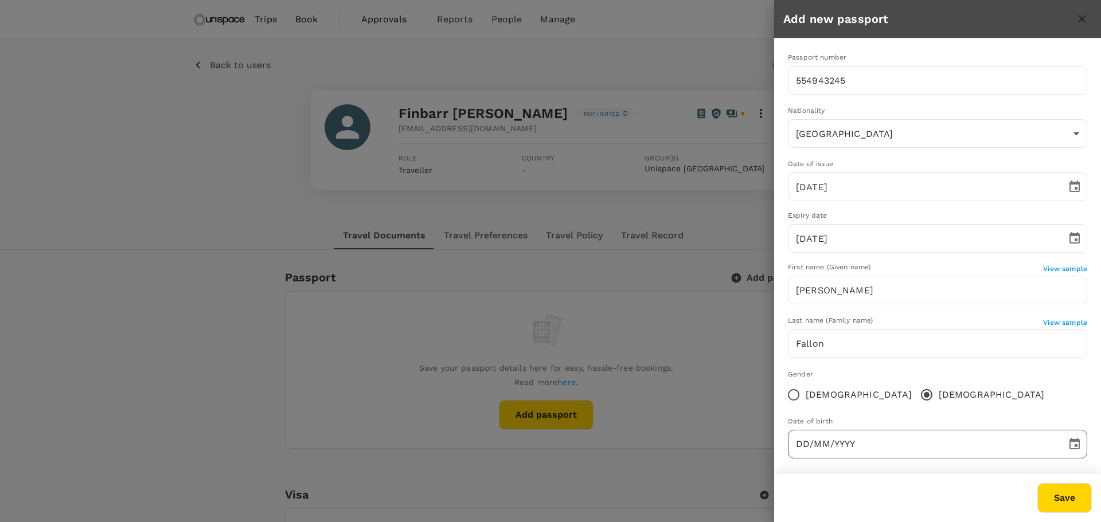
click at [848, 441] on input "DD/MM/YYYY" at bounding box center [923, 444] width 271 height 29
type input "31/01/1992"
click at [1053, 502] on button "Save" at bounding box center [1064, 498] width 54 height 30
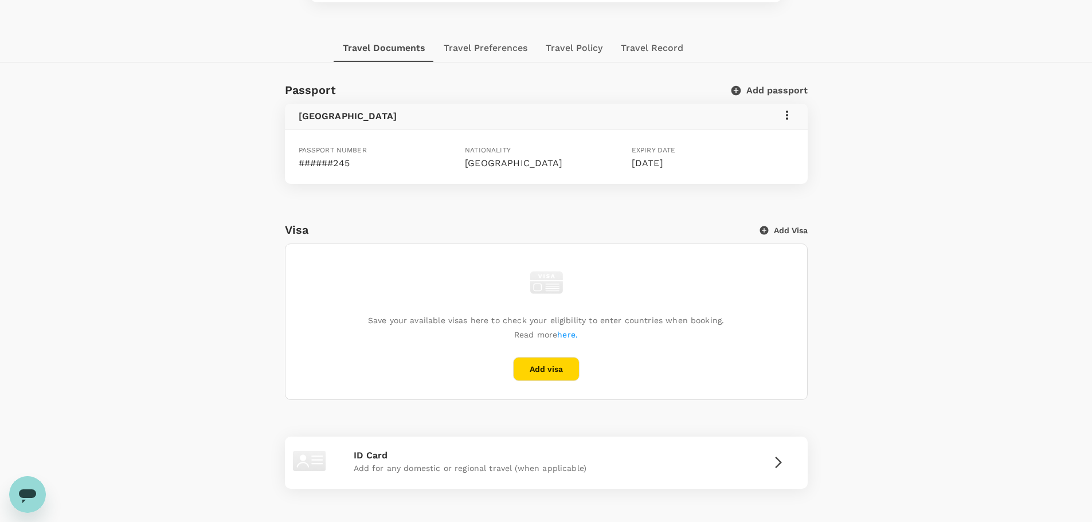
scroll to position [0, 0]
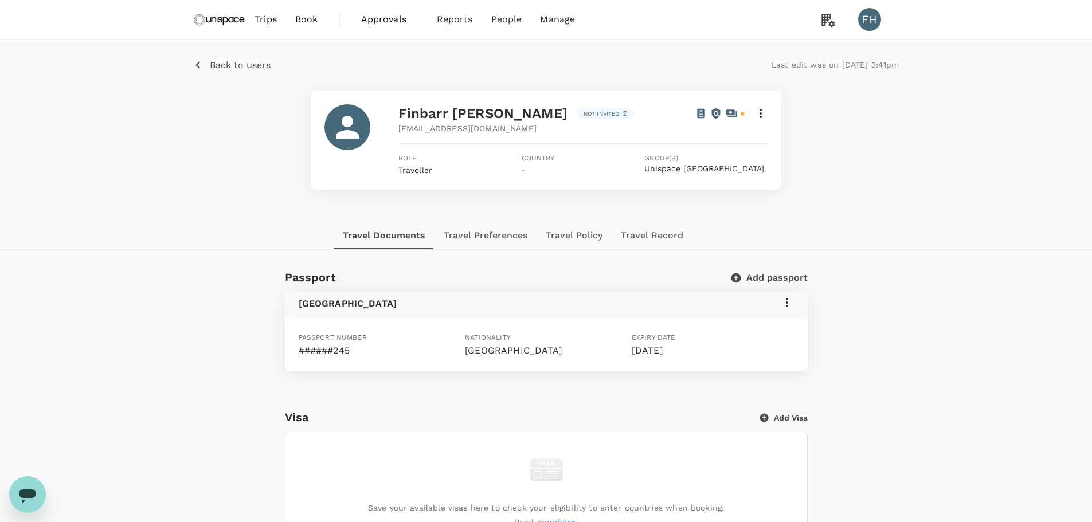
click at [237, 67] on p "Back to users" at bounding box center [240, 65] width 61 height 14
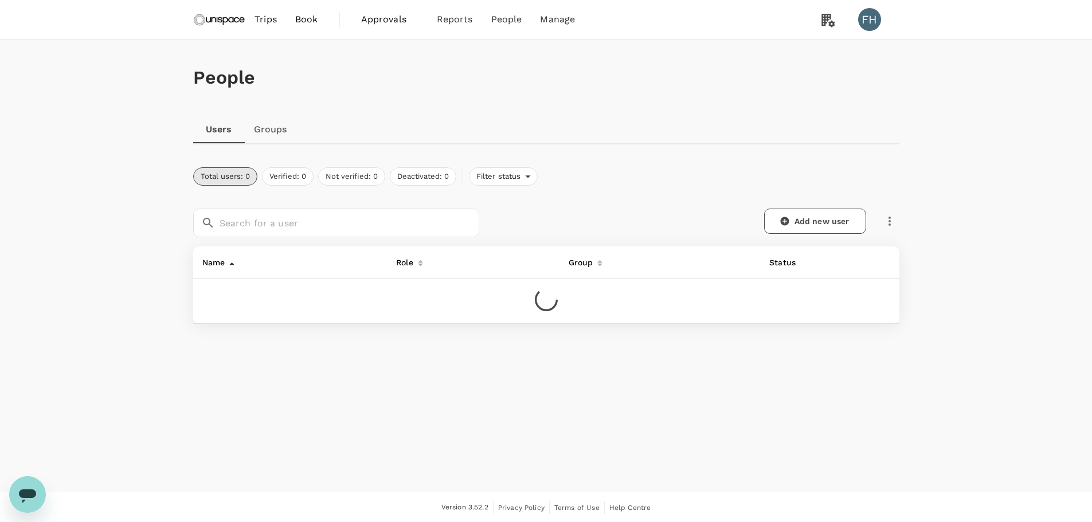
click at [233, 20] on img at bounding box center [219, 19] width 53 height 25
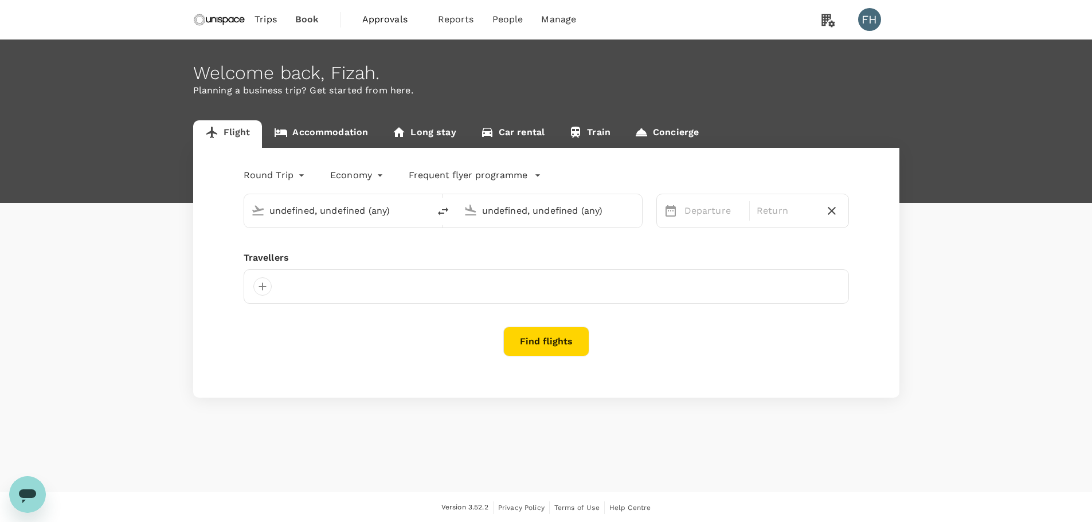
type input "Hong Kong Intl (HKG)"
type input "Singapore Changi (SIN)"
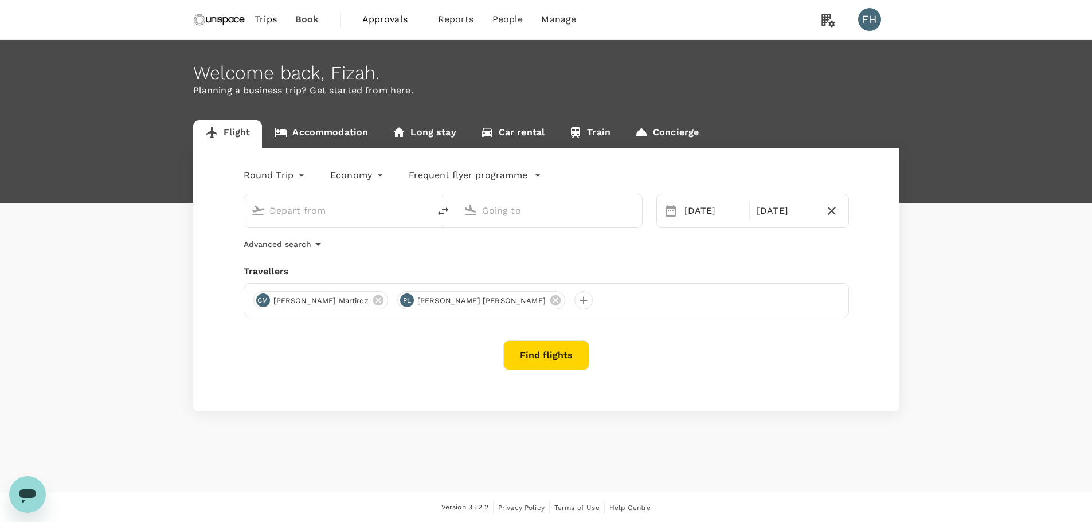
type input "Hong Kong Intl (HKG)"
type input "Singapore Changi (SIN)"
type input "Hong Kong Intl (HKG)"
type input "Singapore Changi (SIN)"
click at [380, 204] on input "Hong Kong Intl (HKG)" at bounding box center [337, 211] width 136 height 18
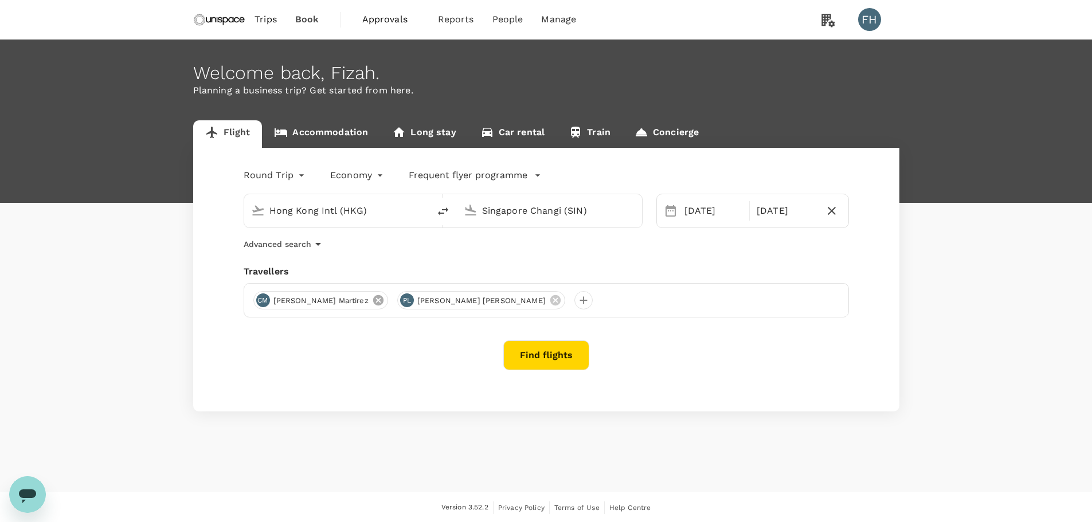
click at [373, 301] on icon at bounding box center [378, 300] width 10 height 10
click at [406, 301] on icon at bounding box center [411, 300] width 10 height 10
click at [269, 300] on div at bounding box center [262, 300] width 18 height 18
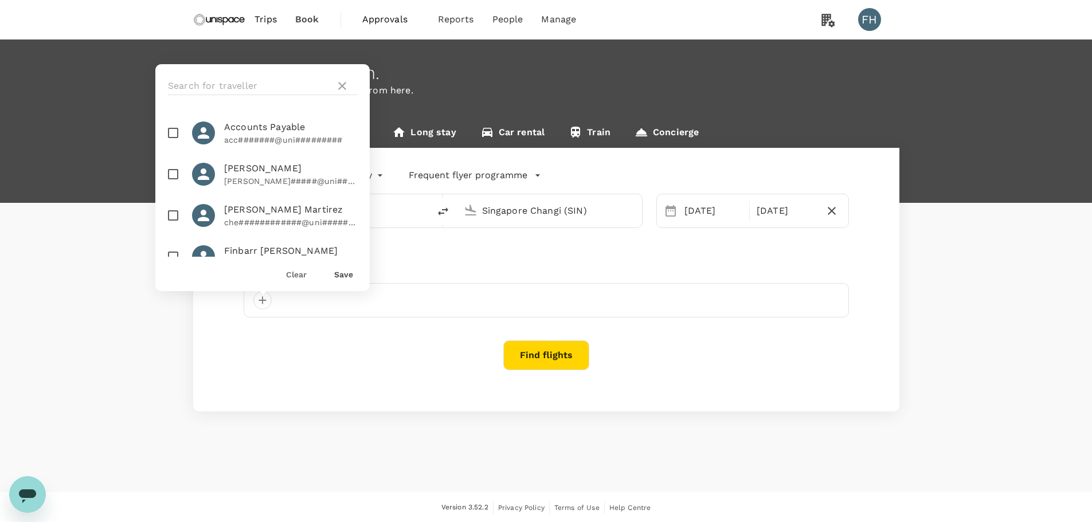
scroll to position [115, 0]
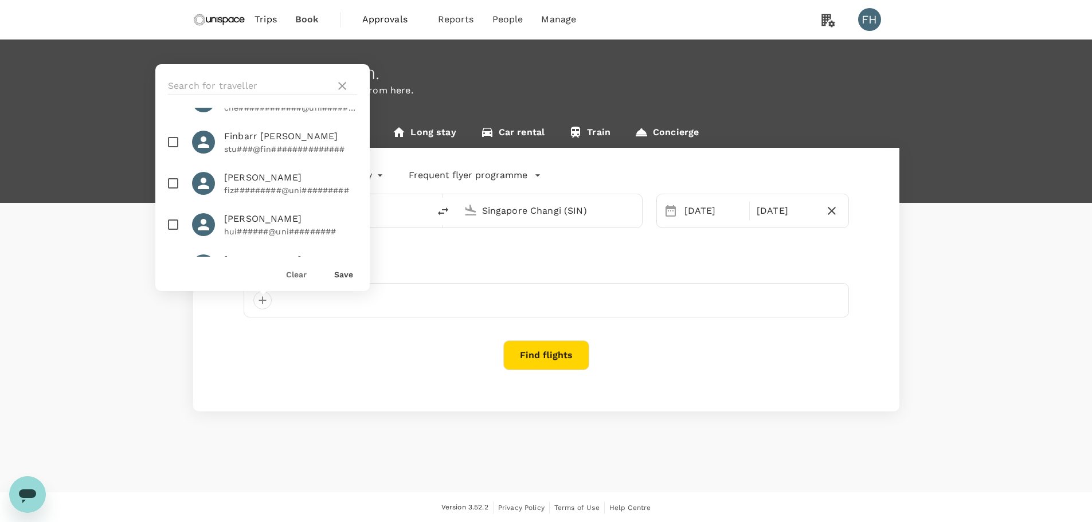
click at [229, 145] on p "stu###@fin##############" at bounding box center [290, 148] width 133 height 11
checkbox input "true"
click at [338, 273] on button "Save" at bounding box center [343, 274] width 19 height 9
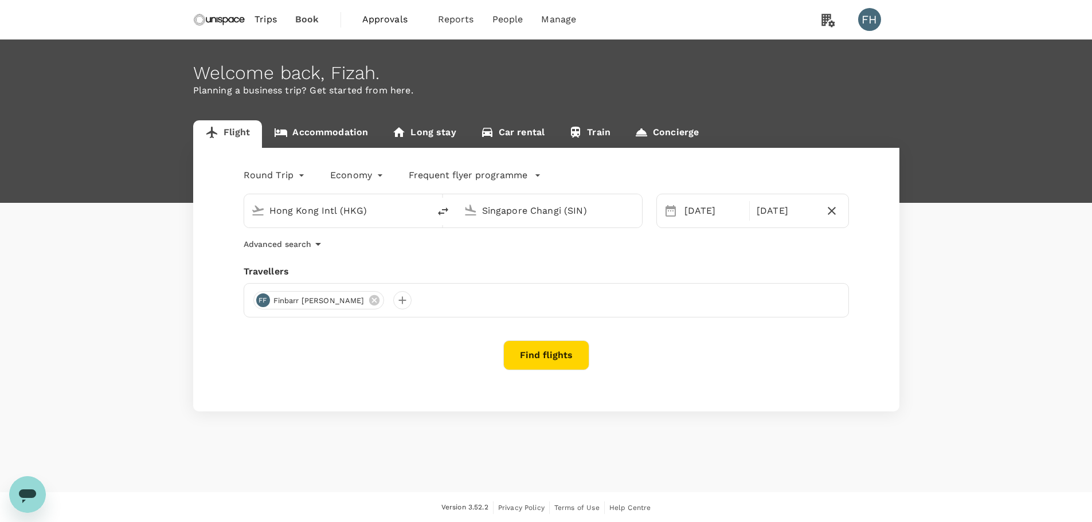
click at [336, 209] on input "Hong Kong Intl (HKG)" at bounding box center [337, 211] width 136 height 18
click at [346, 250] on p "Singapore Changi" at bounding box center [355, 255] width 204 height 11
type input "Singapore Changi (SIN)"
click at [496, 209] on input "Singapore Changi (SIN)" at bounding box center [550, 211] width 136 height 18
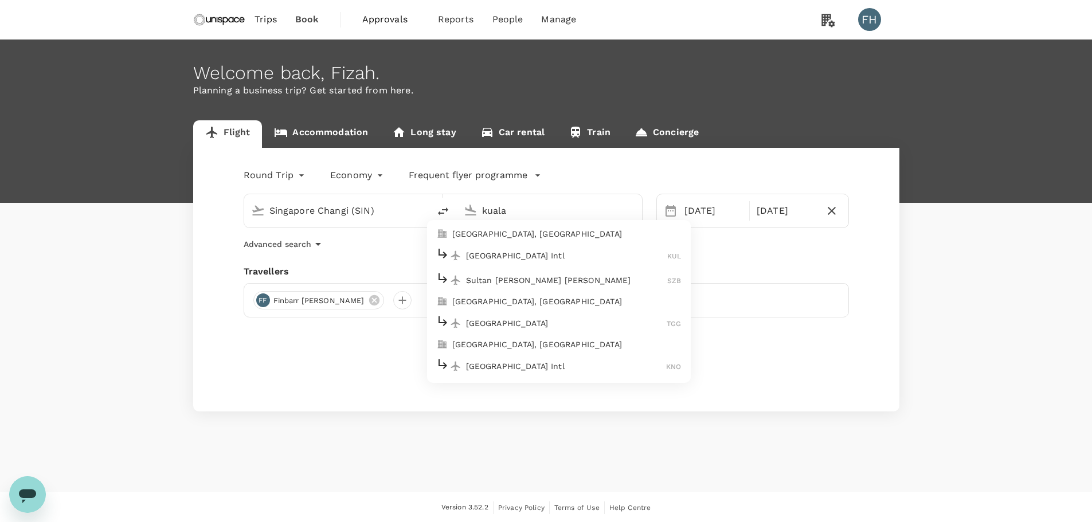
click at [496, 261] on div "Kuala Lumpur Intl KUL" at bounding box center [558, 256] width 245 height 18
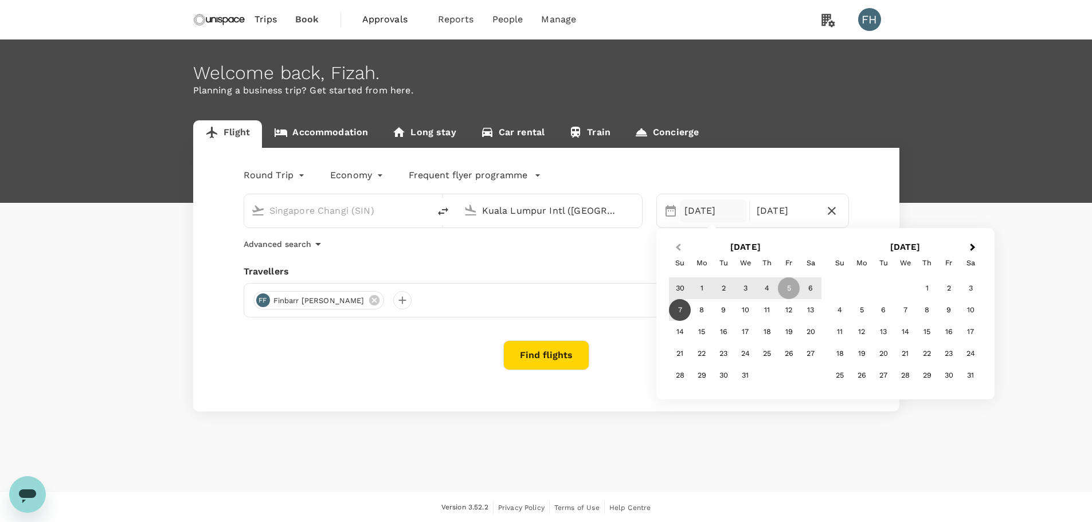
type input "Kuala Lumpur Intl (KUL)"
click at [671, 242] on button "Previous Month" at bounding box center [677, 248] width 18 height 18
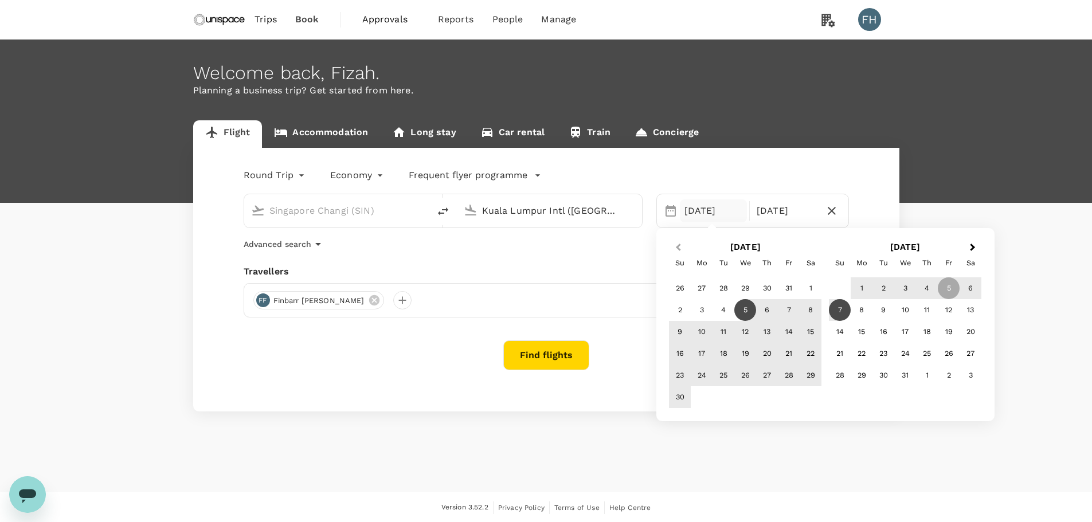
click at [670, 242] on button "Previous Month" at bounding box center [677, 248] width 18 height 18
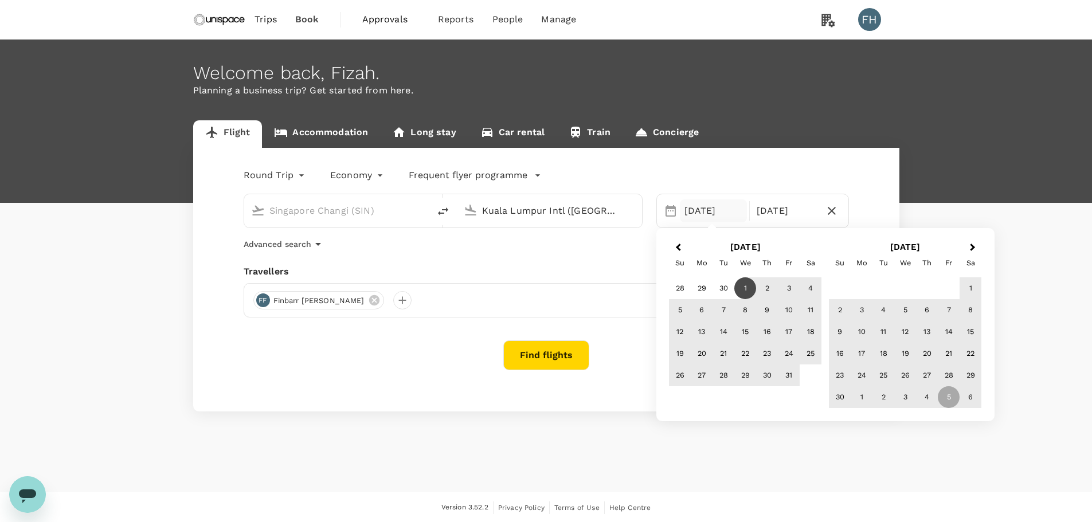
click at [738, 291] on div "1" at bounding box center [745, 288] width 22 height 22
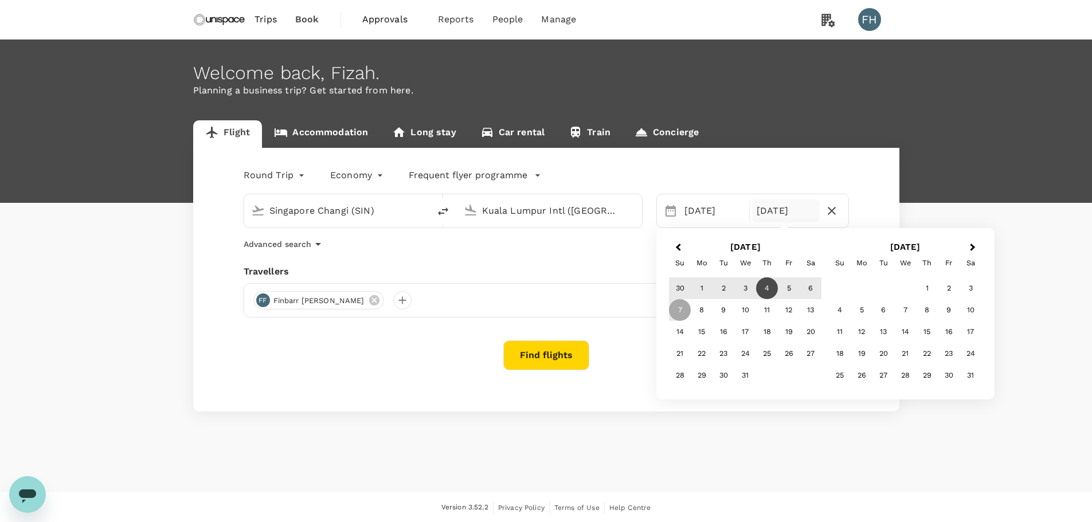
click at [763, 289] on div "4" at bounding box center [767, 288] width 22 height 22
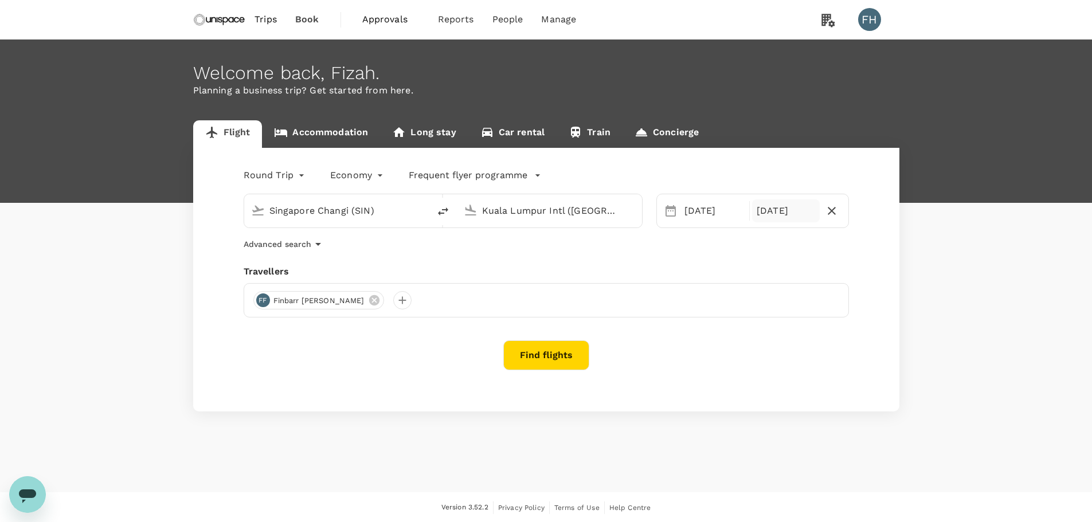
click at [767, 205] on div "04 Dec" at bounding box center [786, 211] width 68 height 23
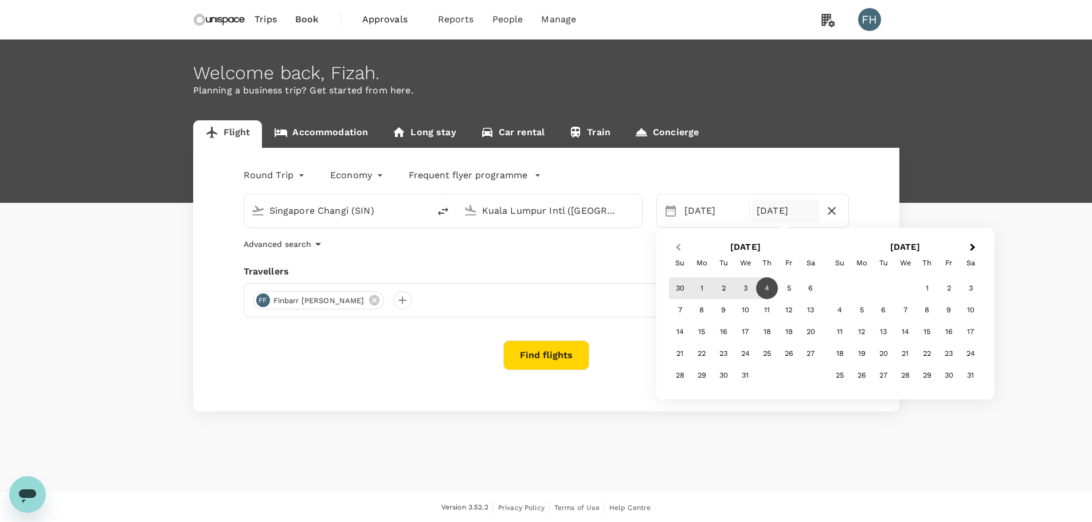
click at [675, 244] on button "Previous Month" at bounding box center [677, 248] width 18 height 18
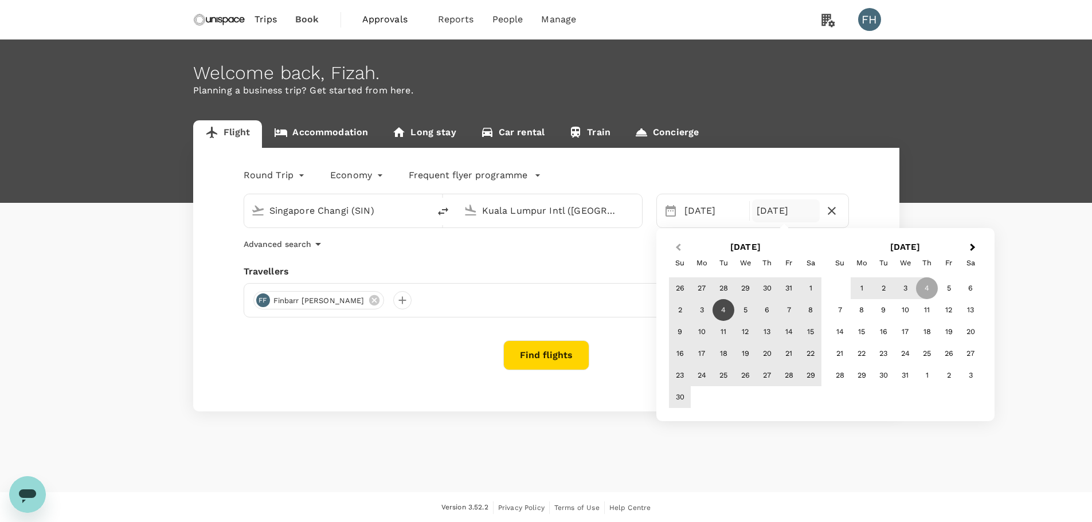
click at [675, 244] on button "Previous Month" at bounding box center [677, 248] width 18 height 18
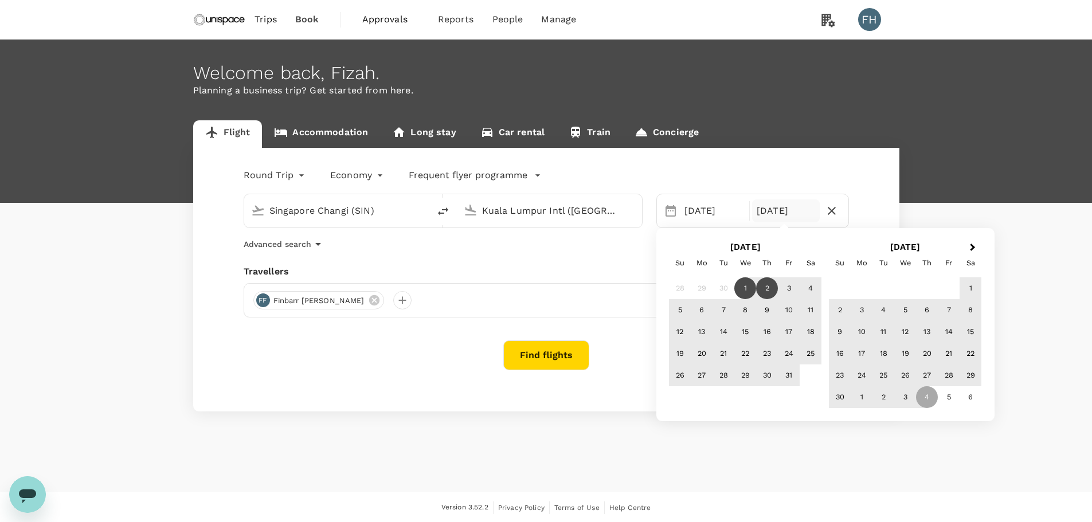
click at [763, 287] on div "2" at bounding box center [767, 288] width 22 height 22
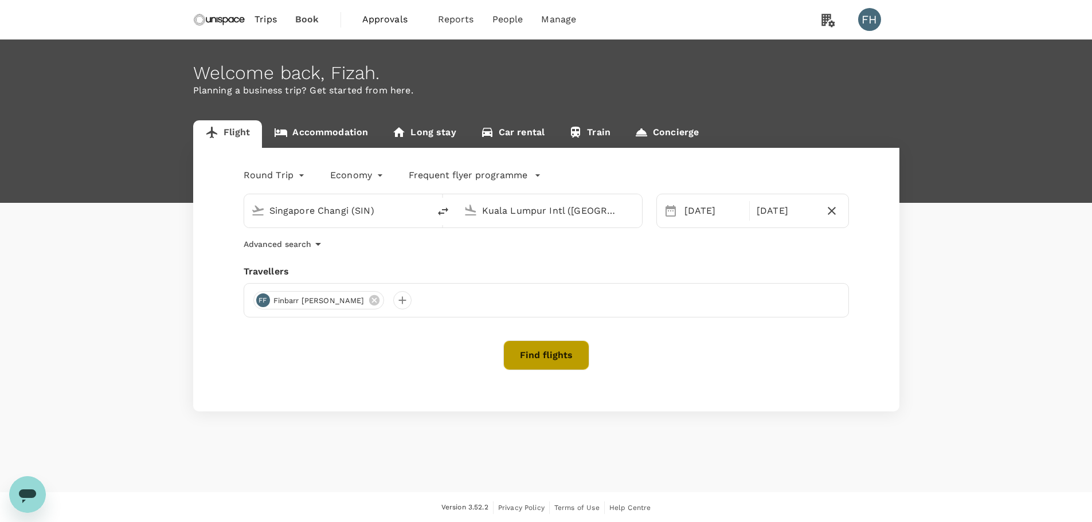
click at [574, 345] on button "Find flights" at bounding box center [546, 356] width 86 height 30
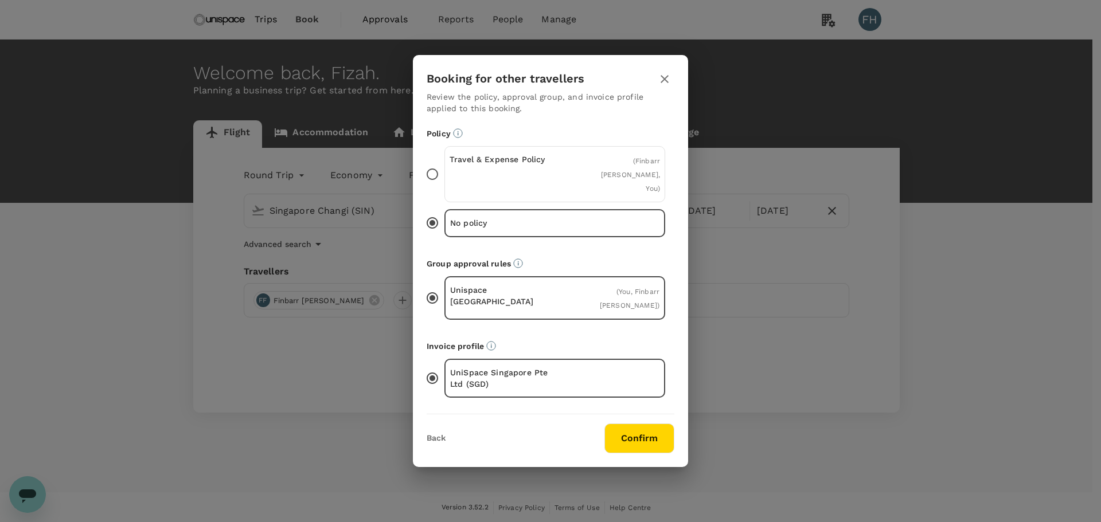
click at [488, 190] on div "Travel & Expense Policy ( Finbarr Anton Fallon, You )" at bounding box center [554, 174] width 221 height 56
click at [444, 186] on input "Travel & Expense Policy ( Finbarr Anton Fallon, You )" at bounding box center [432, 174] width 24 height 24
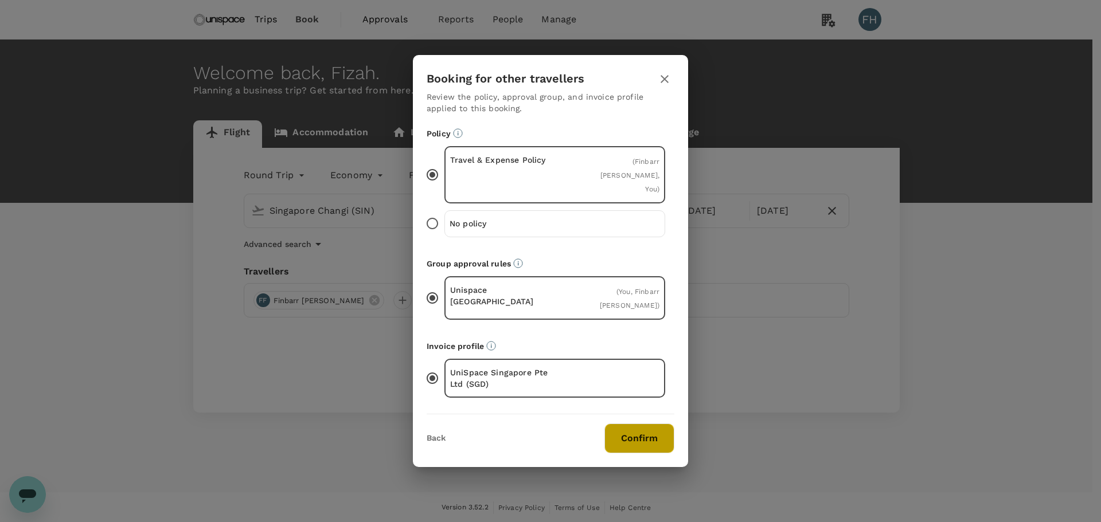
click at [638, 445] on button "Confirm" at bounding box center [639, 439] width 70 height 30
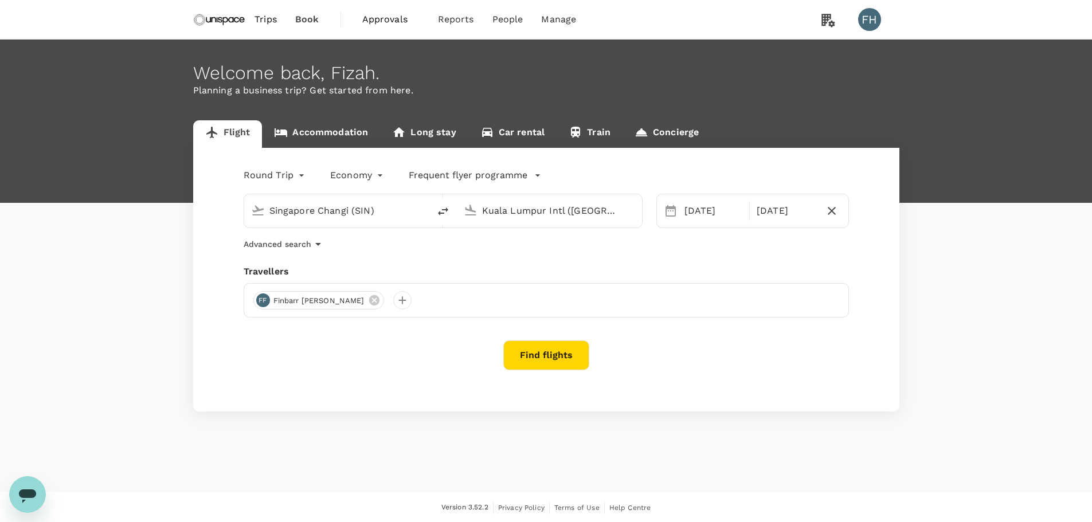
click at [554, 351] on button "Find flights" at bounding box center [546, 356] width 86 height 30
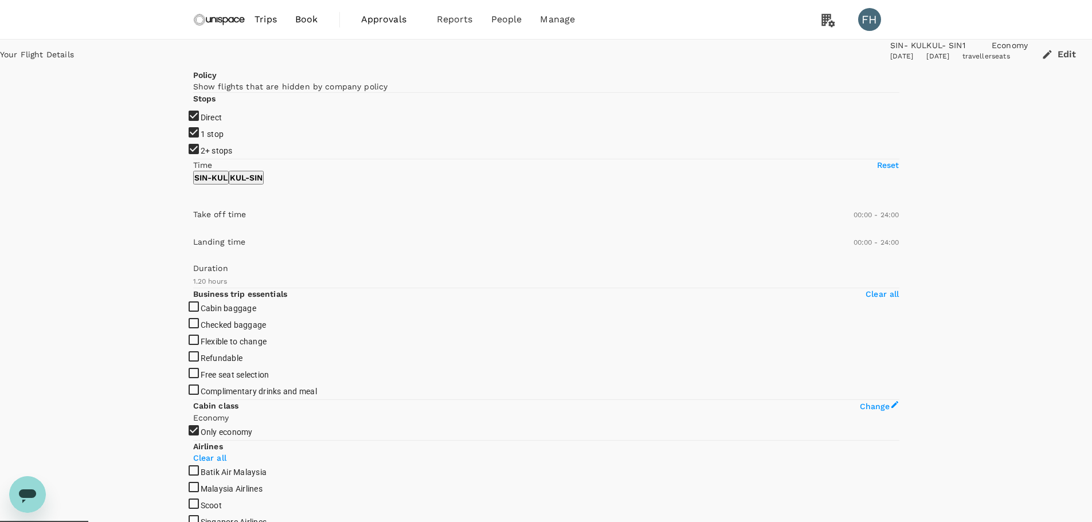
click at [197, 210] on input "1 stop" at bounding box center [546, 261] width 1092 height 522
checkbox input "false"
click at [200, 232] on input "2+ stops" at bounding box center [546, 261] width 1092 height 522
checkbox input "false"
type input "SGD"
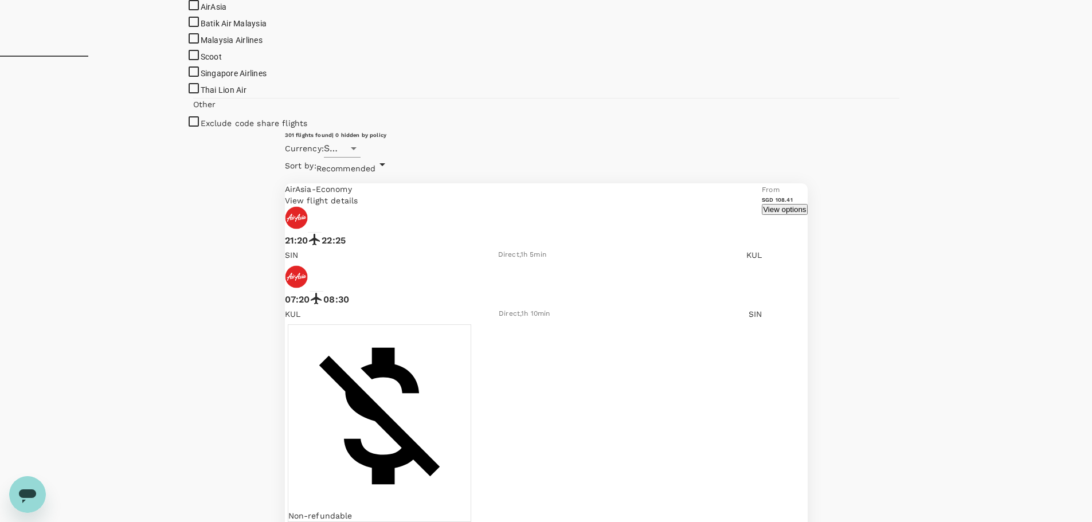
scroll to position [344, 0]
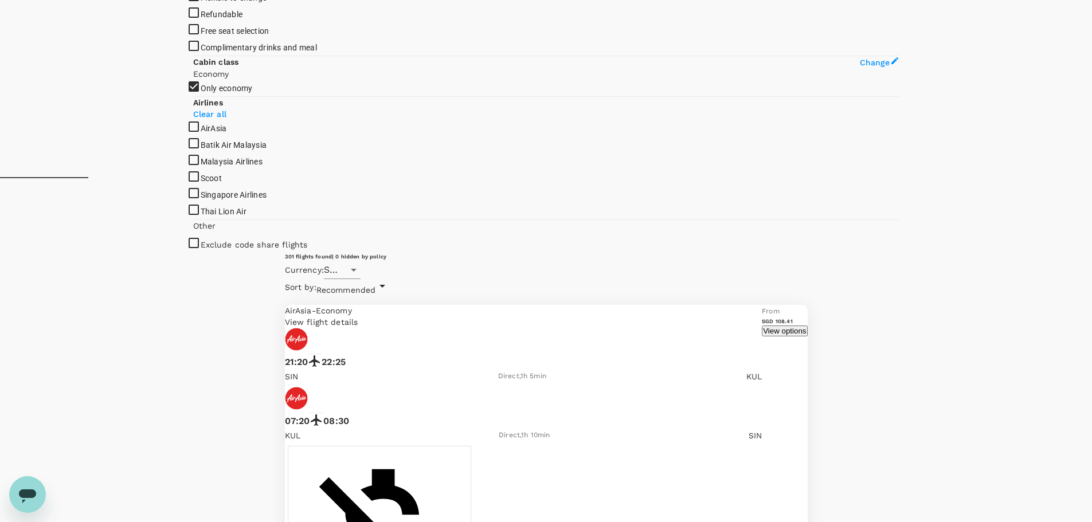
checkbox input "true"
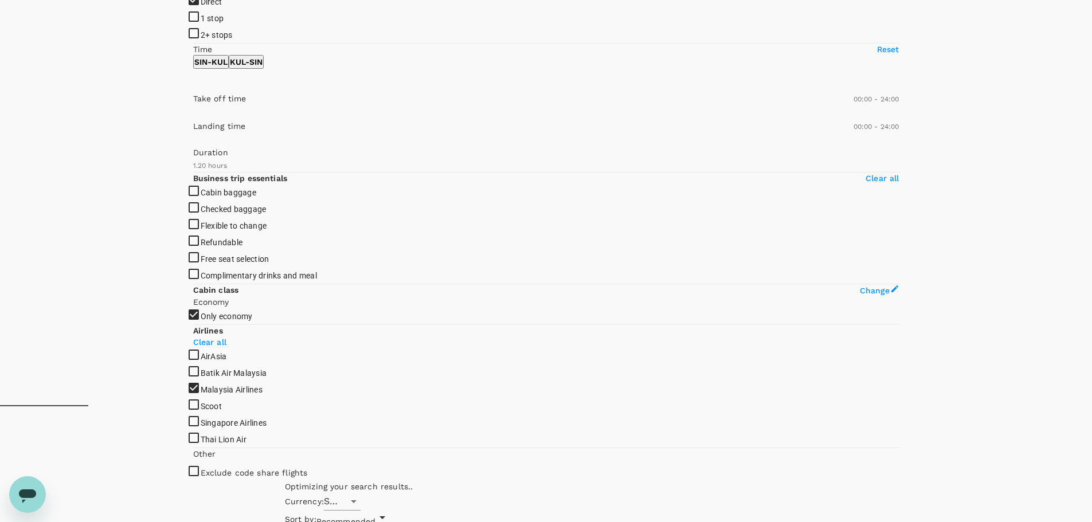
scroll to position [115, 0]
type input "540"
drag, startPoint x: 196, startPoint y: 225, endPoint x: 260, endPoint y: 225, distance: 63.6
click at [193, 116] on span at bounding box center [193, 116] width 0 height 0
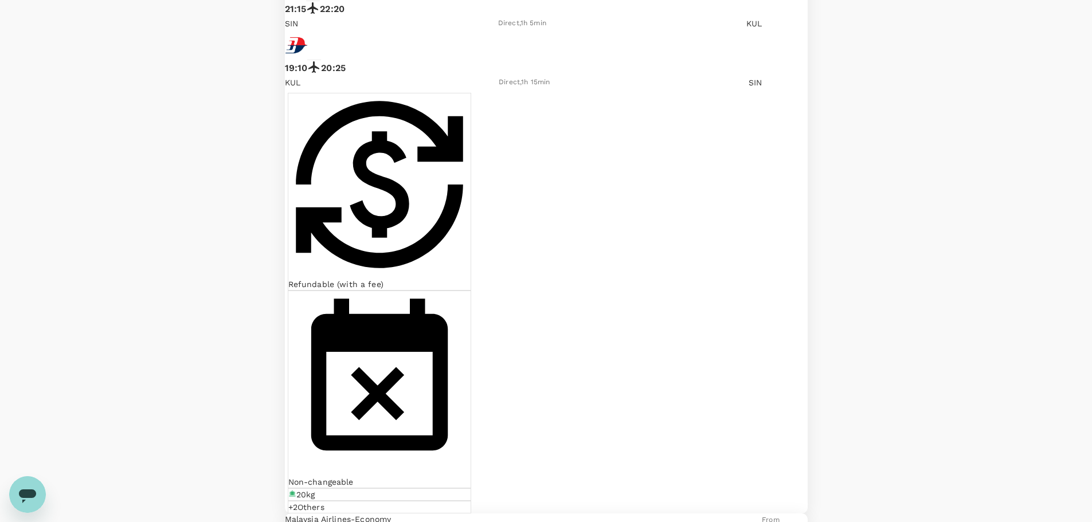
scroll to position [2580, 0]
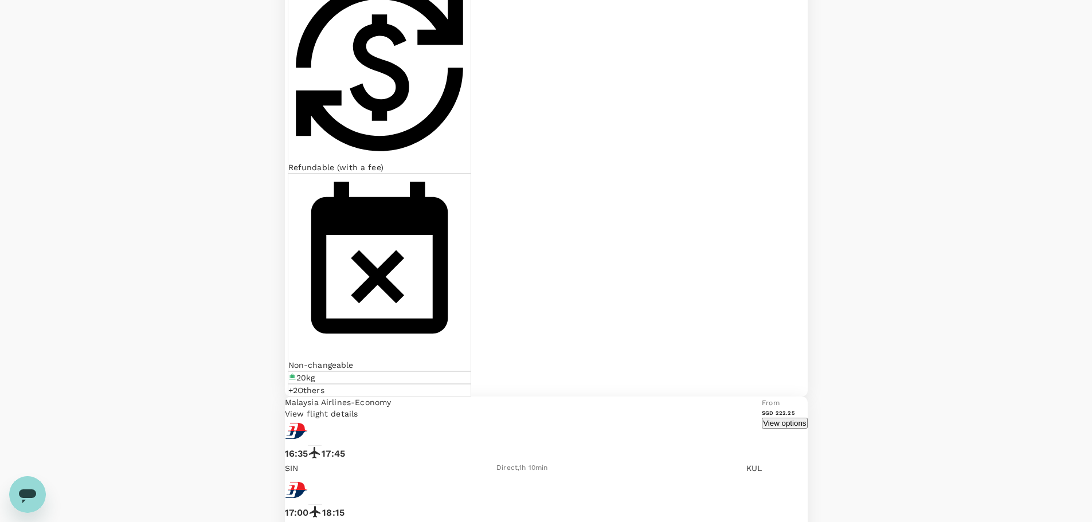
scroll to position [1491, 0]
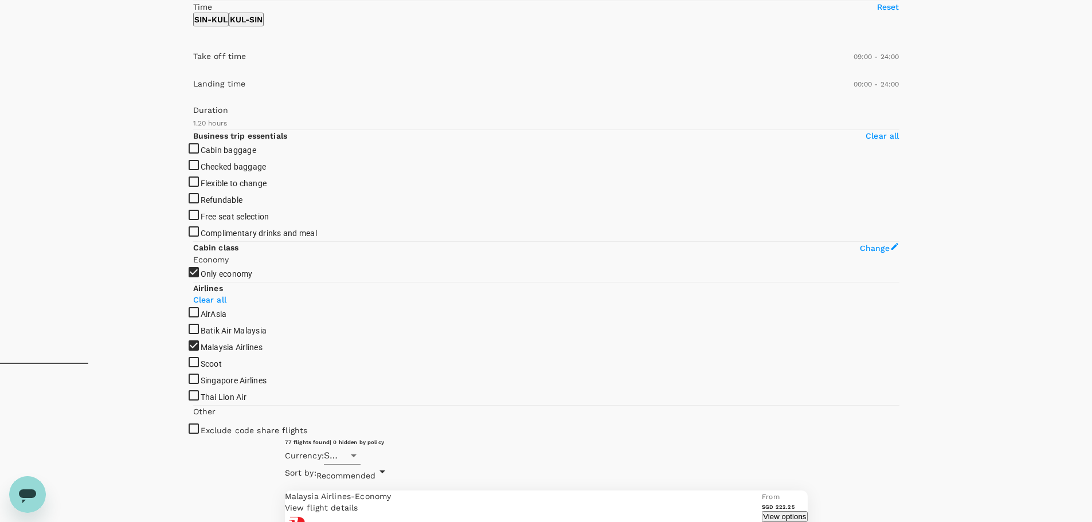
scroll to position [0, 0]
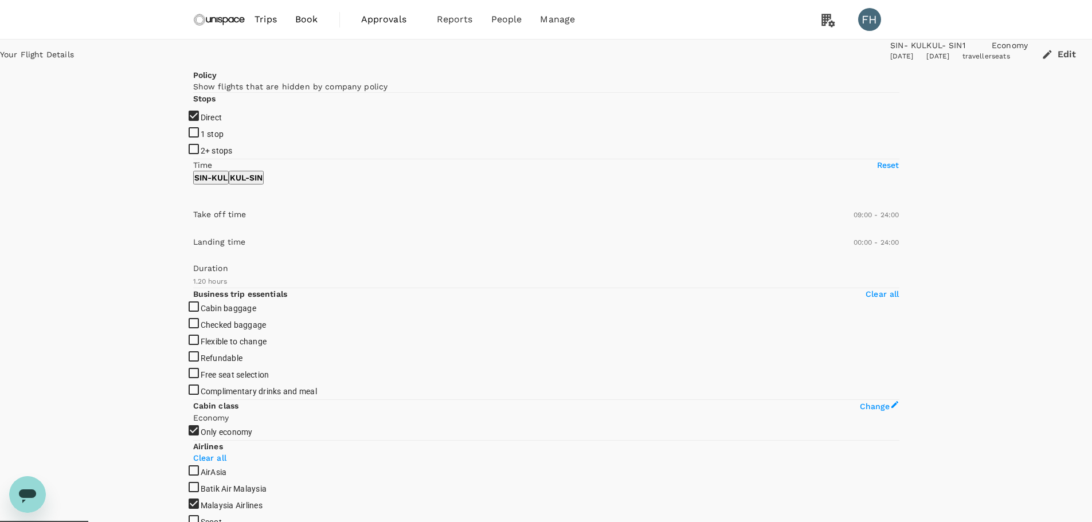
click at [263, 183] on p "KUL - SIN" at bounding box center [246, 177] width 33 height 11
drag, startPoint x: 194, startPoint y: 337, endPoint x: 331, endPoint y: 340, distance: 137.6
click at [193, 230] on span at bounding box center [193, 230] width 0 height 0
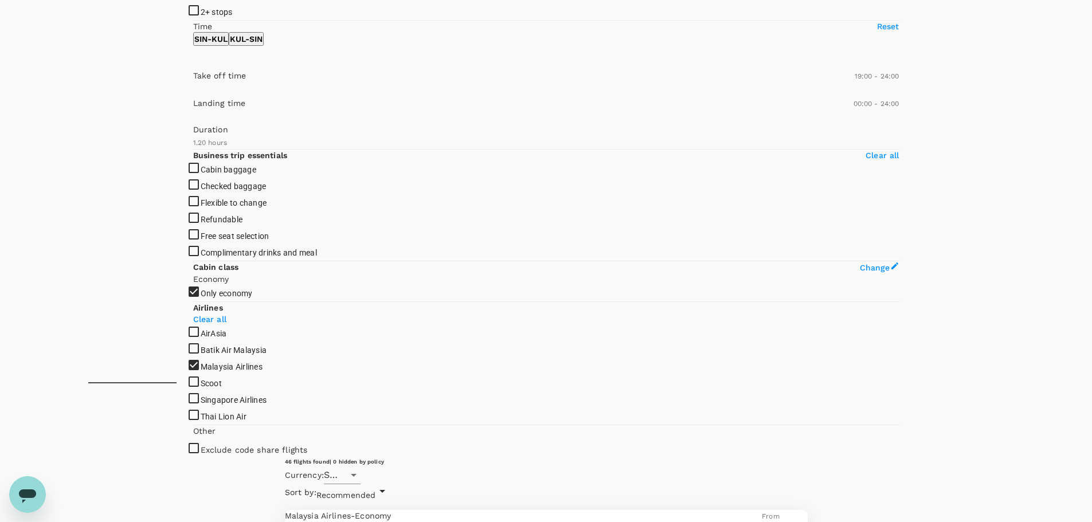
scroll to position [57, 0]
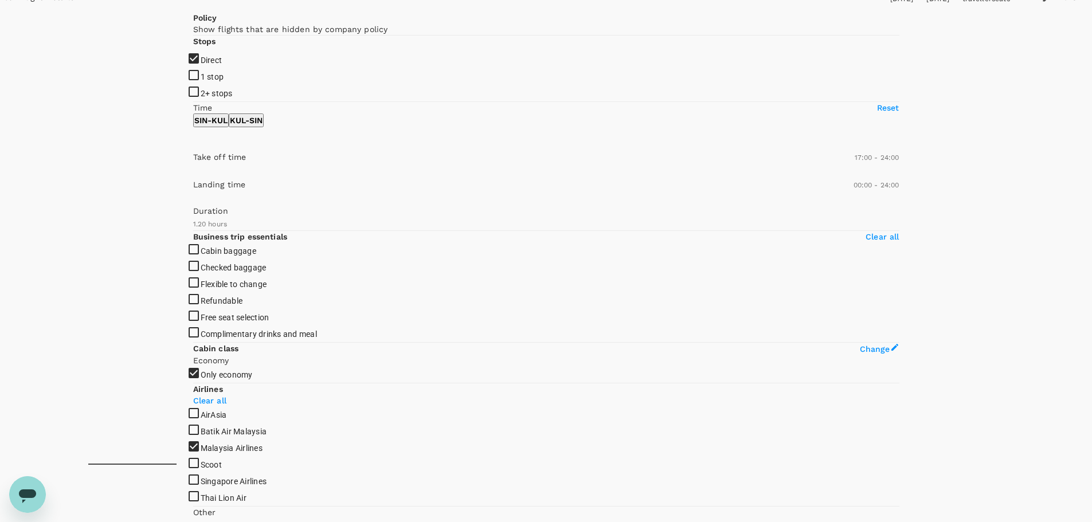
drag, startPoint x: 327, startPoint y: 283, endPoint x: 318, endPoint y: 284, distance: 9.2
click at [193, 173] on span at bounding box center [193, 173] width 0 height 0
type input "960"
drag, startPoint x: 318, startPoint y: 284, endPoint x: 311, endPoint y: 285, distance: 7.0
click at [193, 173] on span at bounding box center [193, 173] width 0 height 0
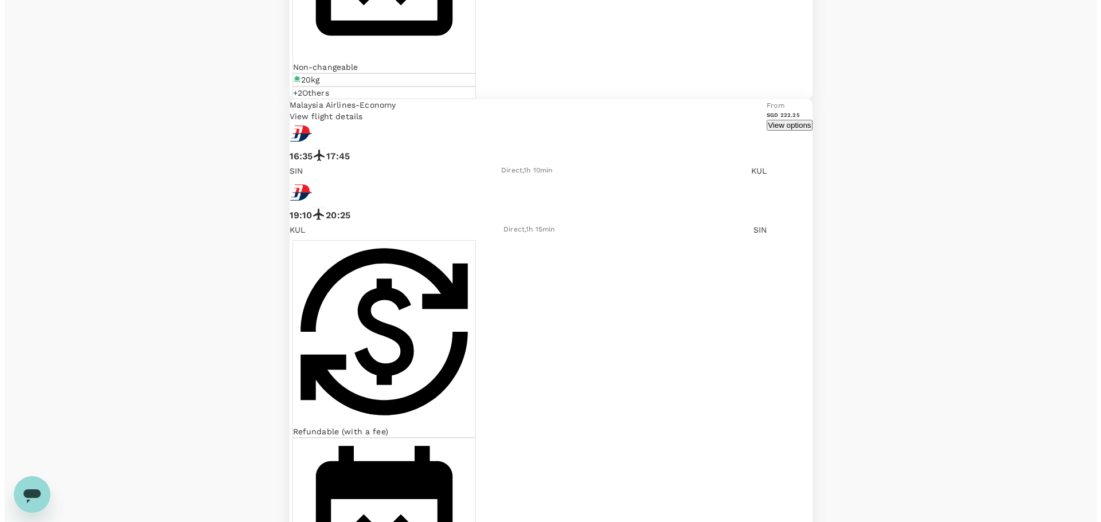
scroll to position [2293, 0]
